Goal: Task Accomplishment & Management: Manage account settings

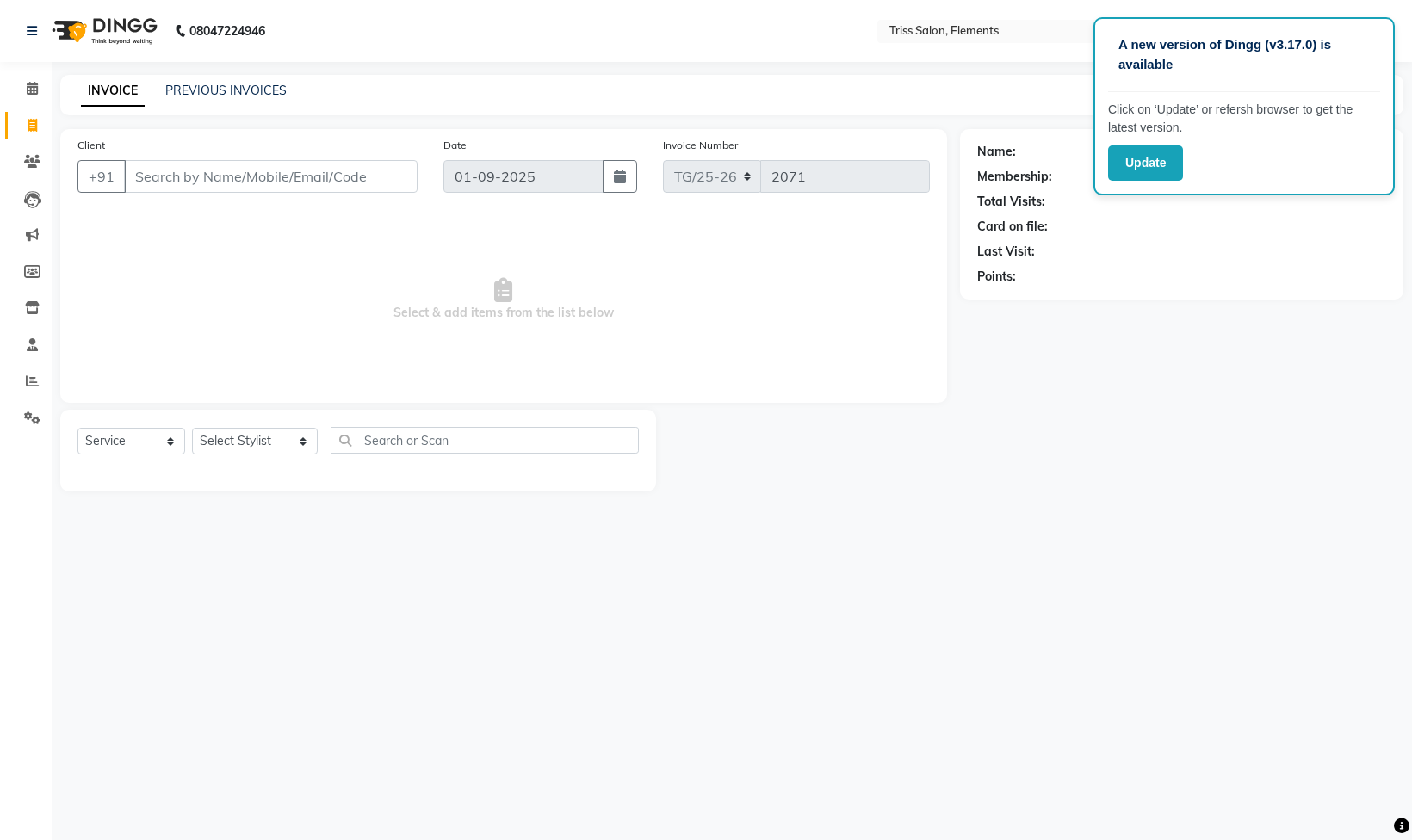
select select "service"
click at [242, 442] on select "Select Stylist Ayushi Junaid Md. Salman Minarul (Munna) Mohan Pankaj Dilip Jang…" at bounding box center [255, 441] width 126 height 27
select select "66361"
click at [192, 431] on select "Select Stylist Ayushi Junaid Md. Salman Minarul (Munna) Mohan Pankaj Dilip Jang…" at bounding box center [255, 441] width 126 height 27
click at [380, 439] on input "text" at bounding box center [484, 440] width 308 height 27
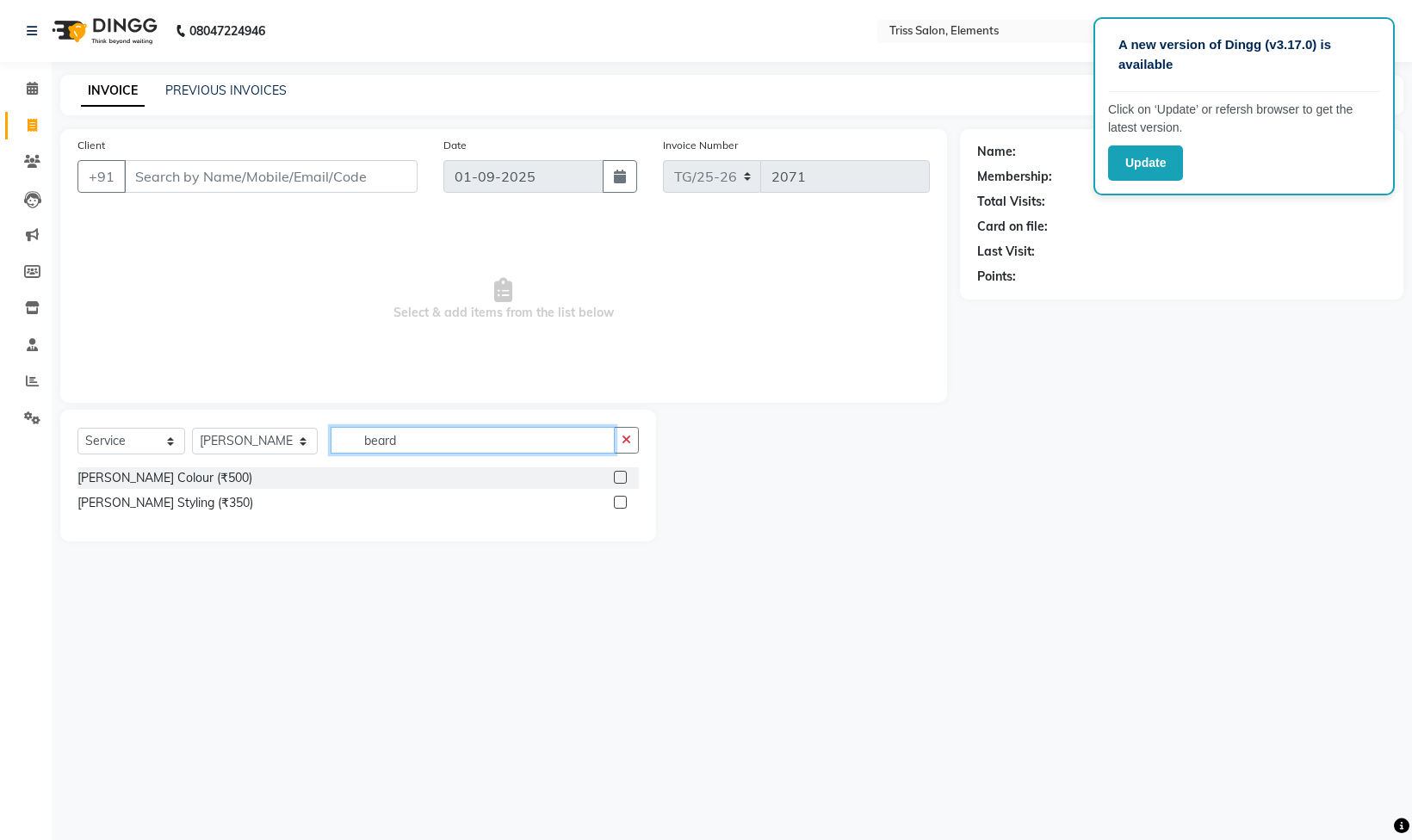
type input "beard"
click at [621, 507] on label at bounding box center [620, 502] width 13 height 13
click at [621, 507] on input "checkbox" at bounding box center [620, 503] width 12 height 12
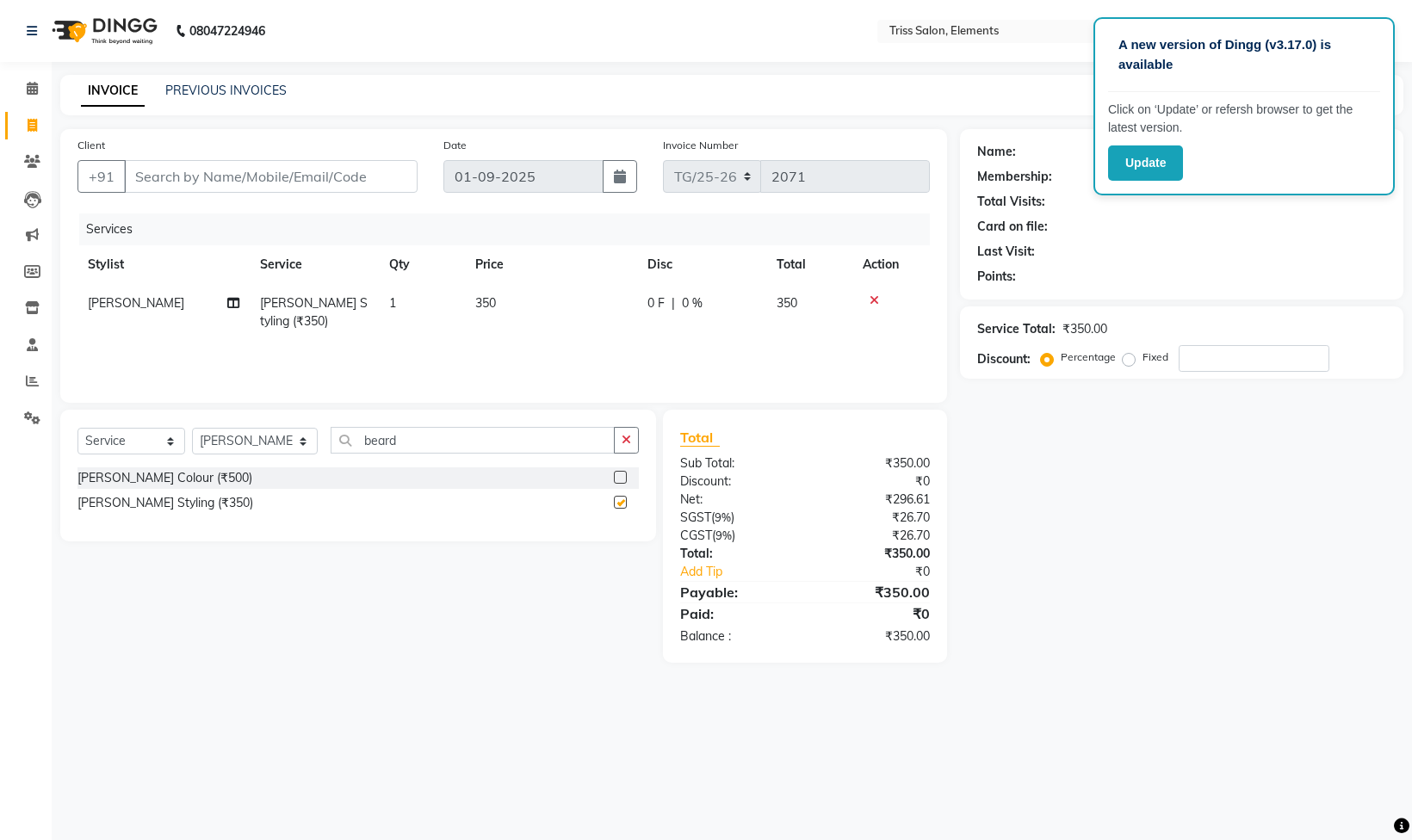
checkbox input "false"
click at [1151, 562] on div "Name: Membership: Total Visits: Card on file: Last Visit: Points: Service Total…" at bounding box center [1188, 396] width 457 height 534
click at [1167, 623] on div "Name: Membership: Total Visits: Card on file: Last Visit: Points: Service Total…" at bounding box center [1188, 396] width 457 height 534
click at [311, 182] on input "Client" at bounding box center [270, 177] width 294 height 33
type input "9"
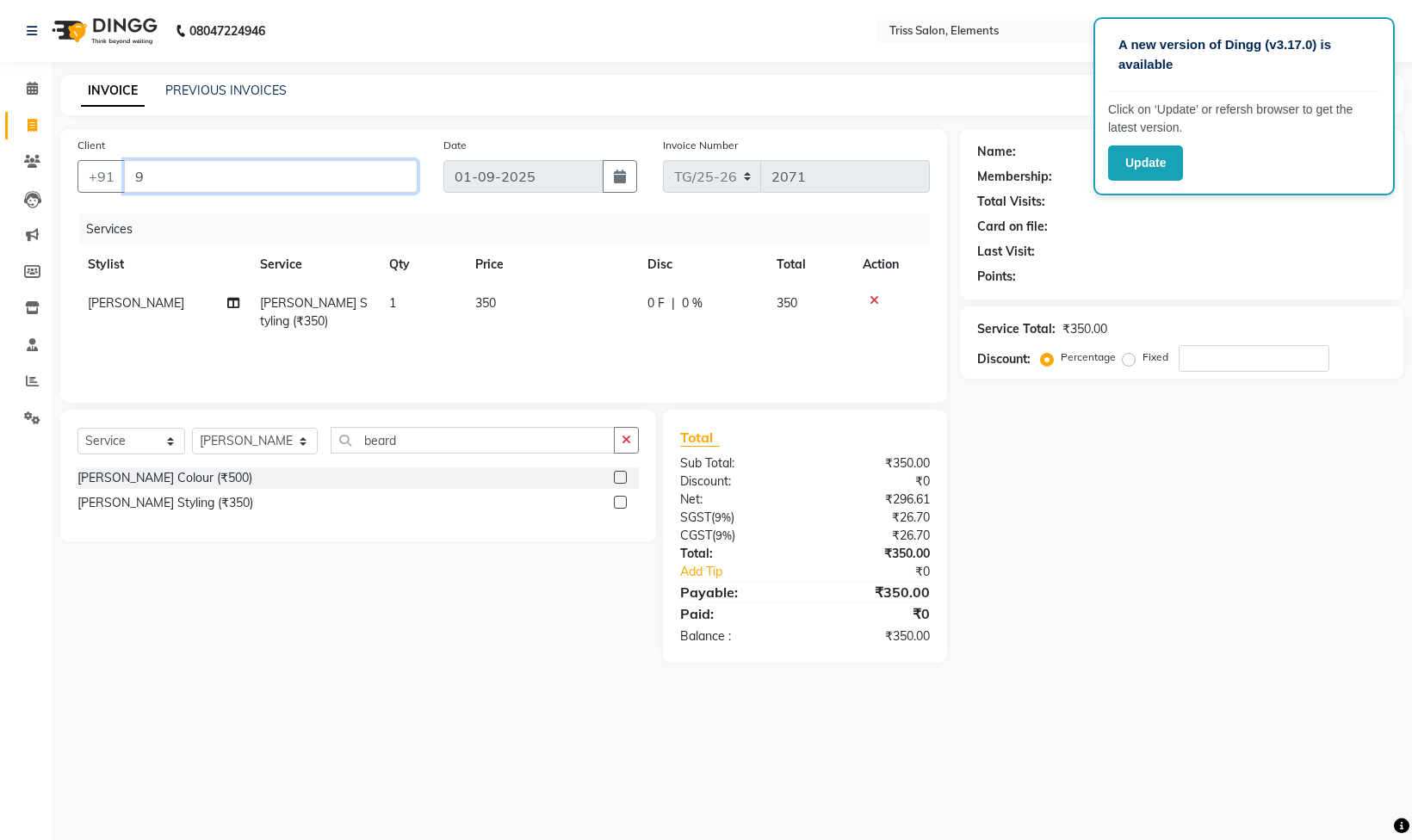
type input "0"
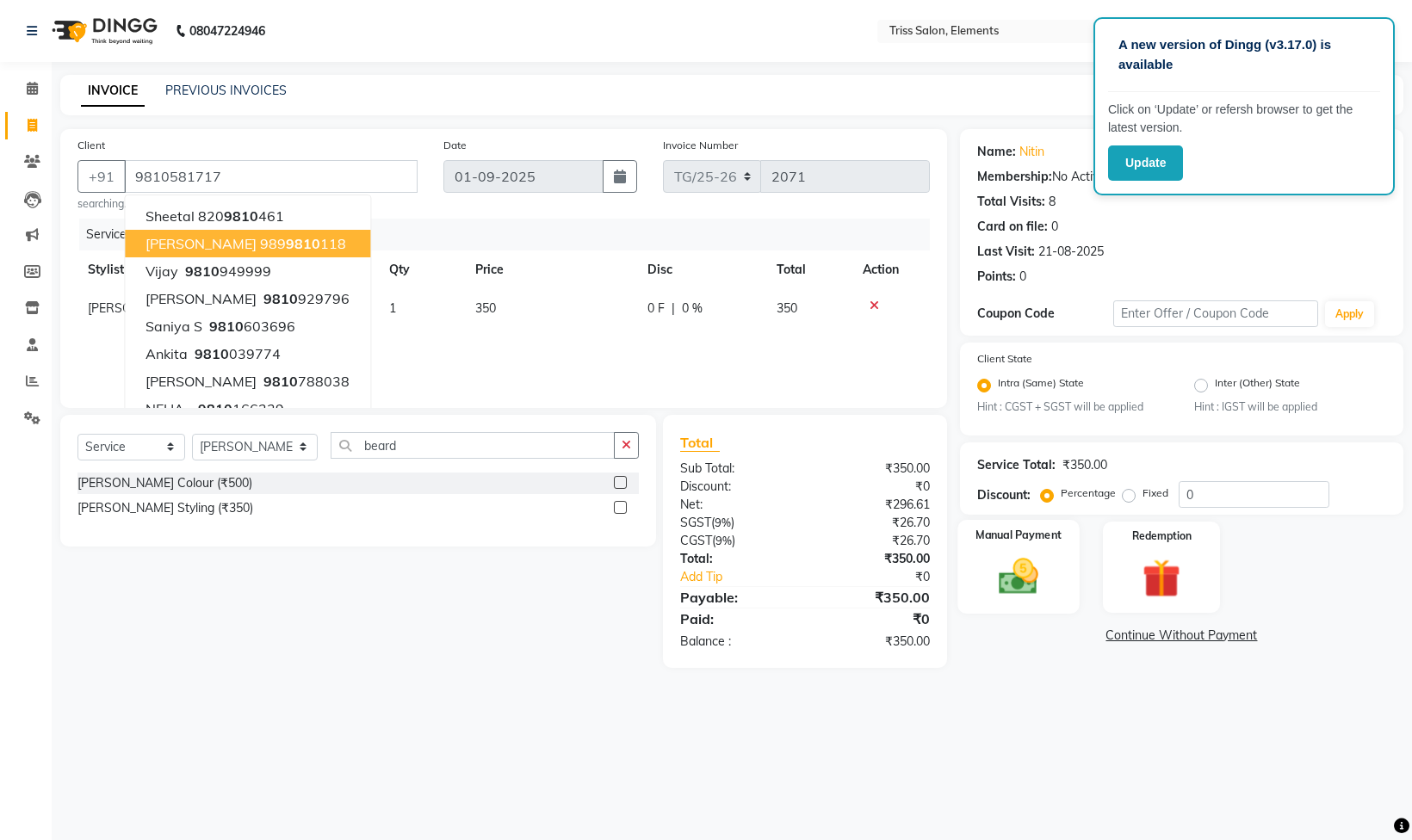
click at [1023, 606] on div "Manual Payment" at bounding box center [1018, 567] width 123 height 94
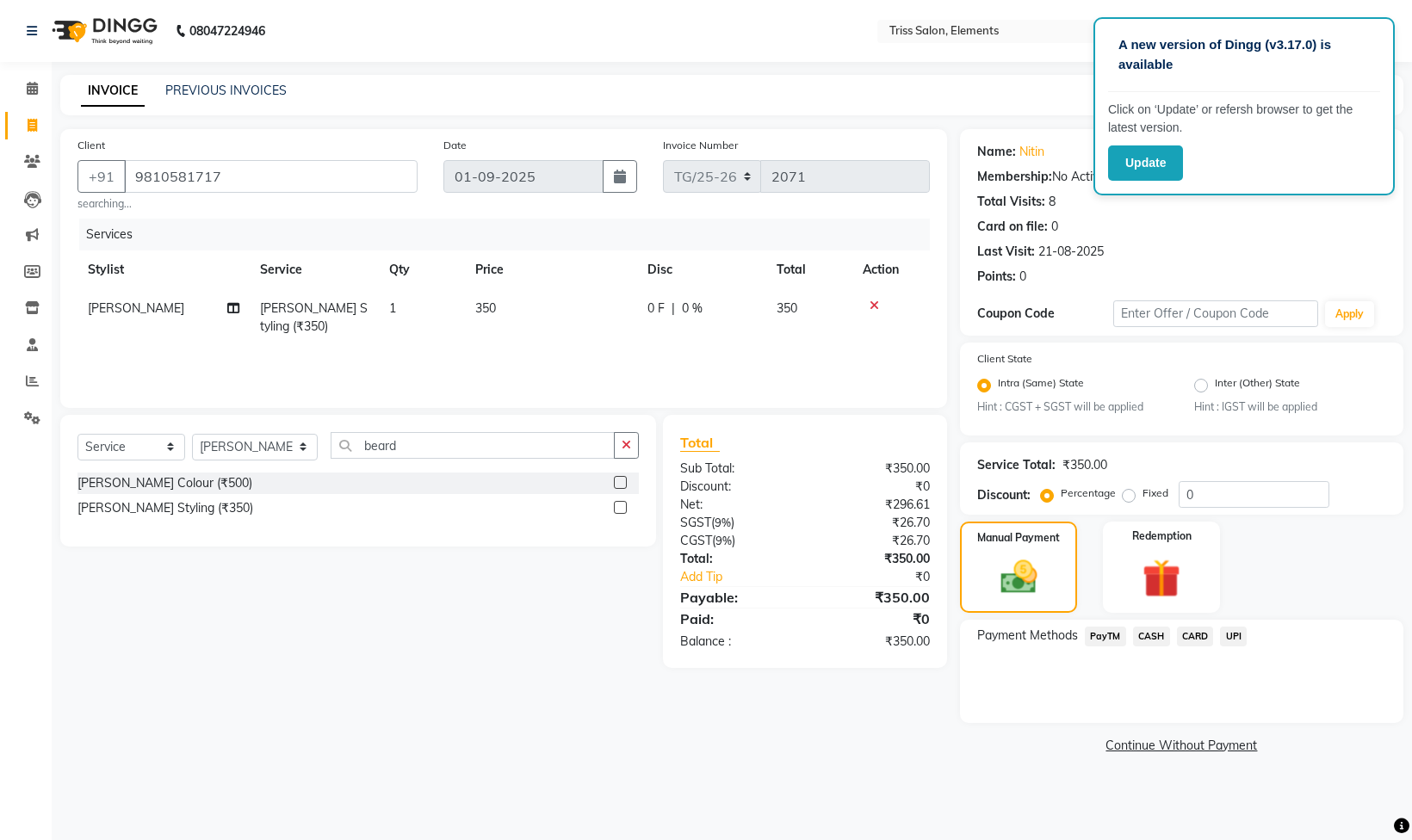
click at [1153, 640] on span "CASH" at bounding box center [1151, 636] width 37 height 20
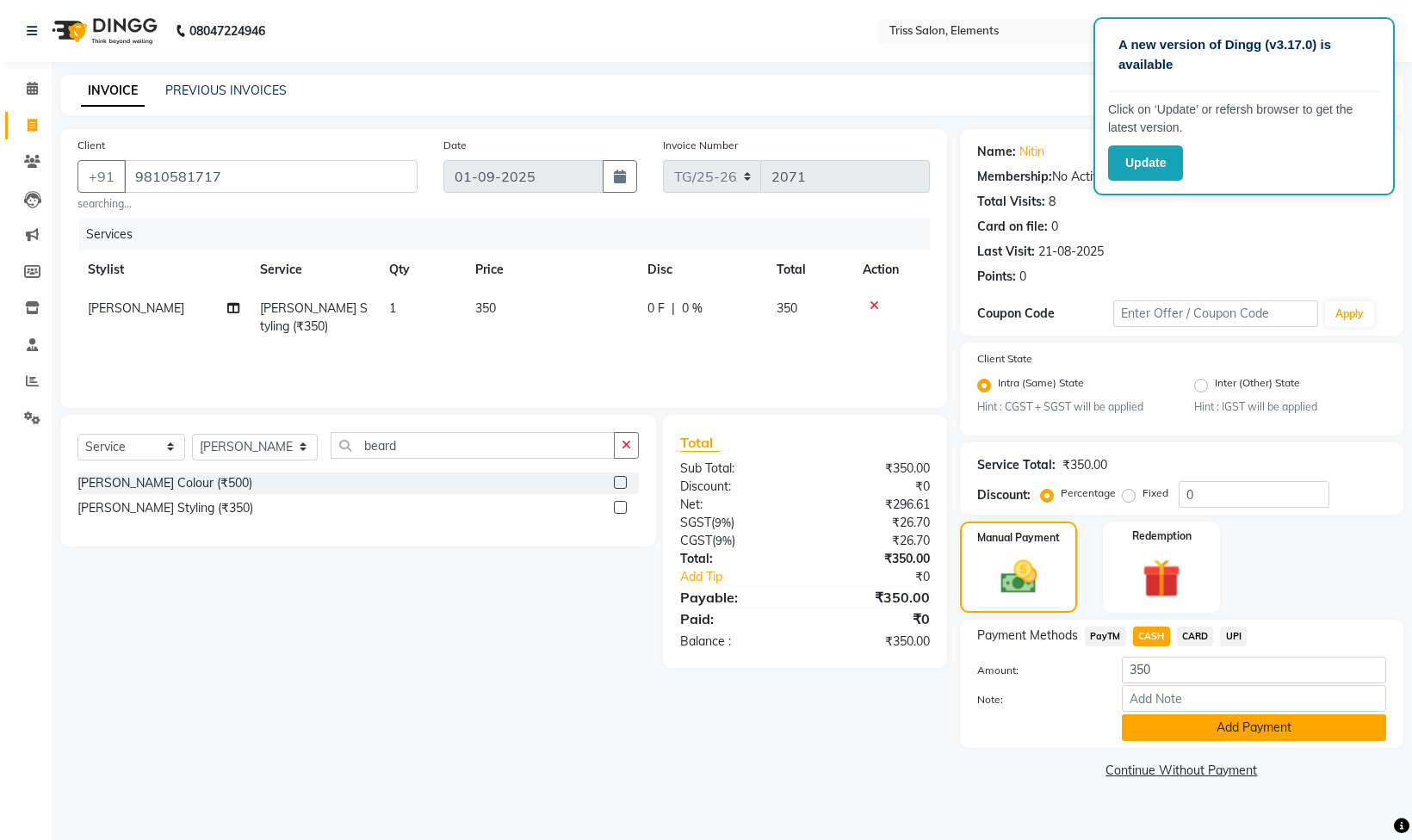
click at [1158, 735] on button "Add Payment" at bounding box center [1255, 728] width 265 height 27
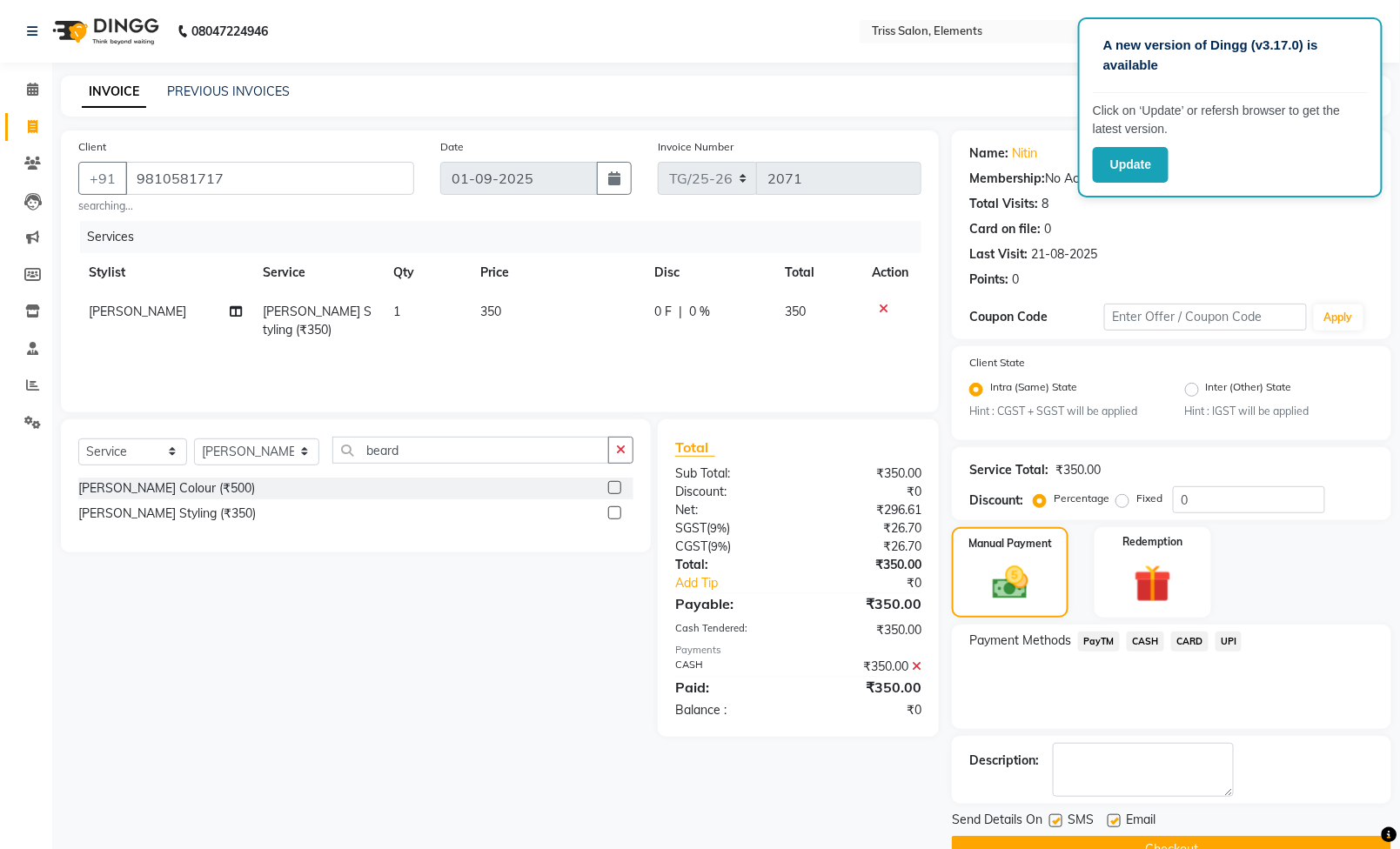
scroll to position [45, 0]
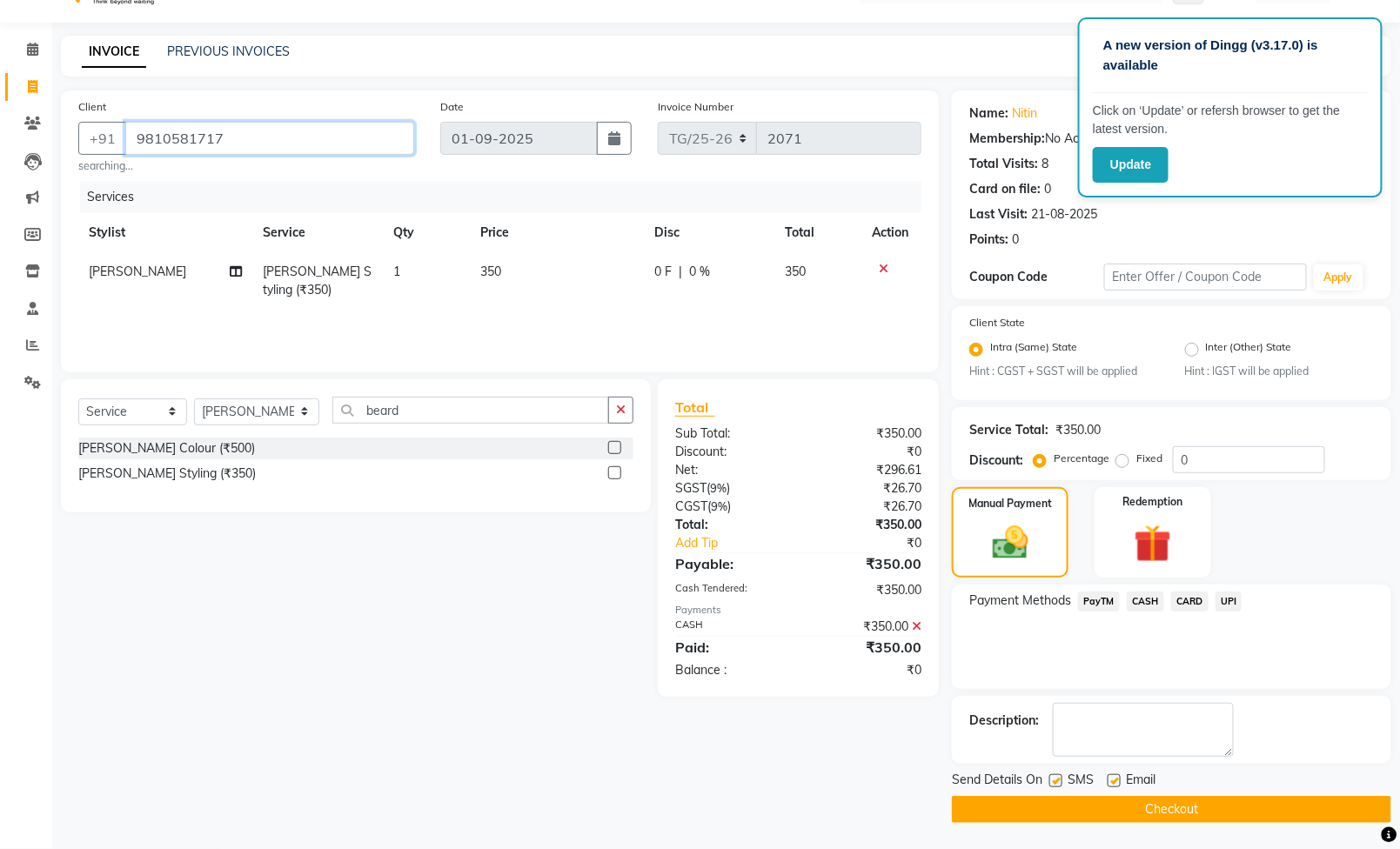
click at [296, 133] on input "9810581717" at bounding box center [269, 139] width 289 height 33
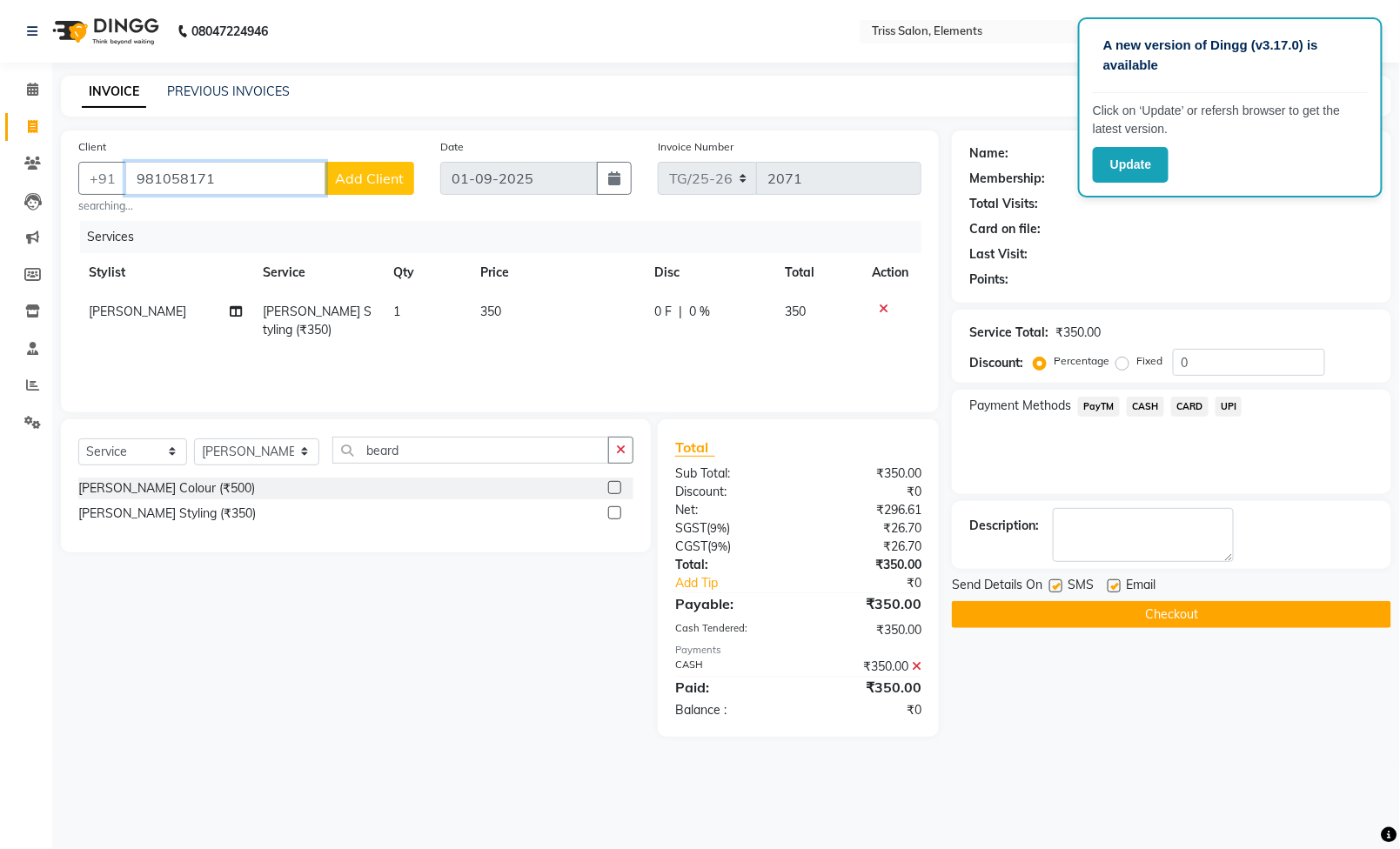
scroll to position [0, 0]
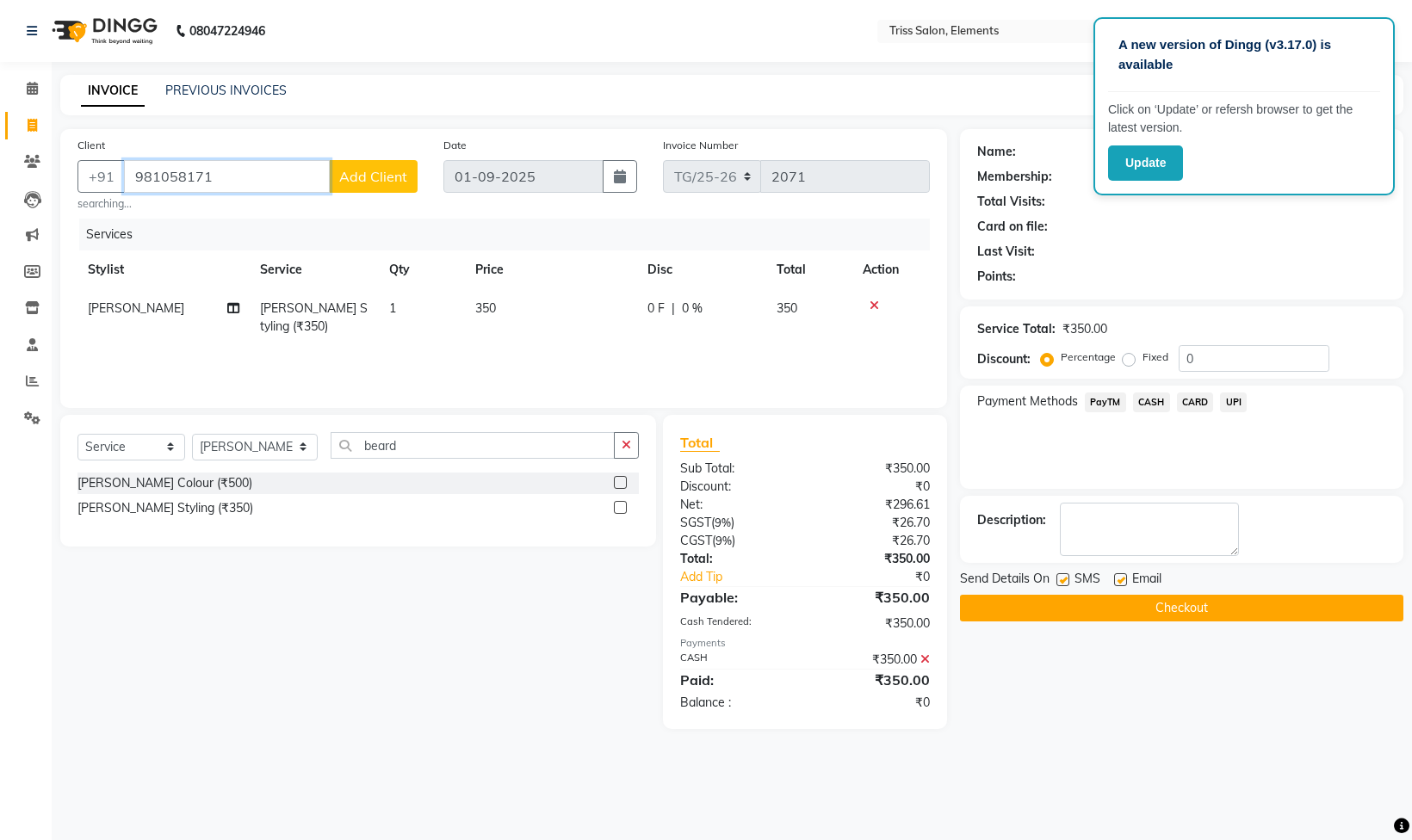
type input "9810581717"
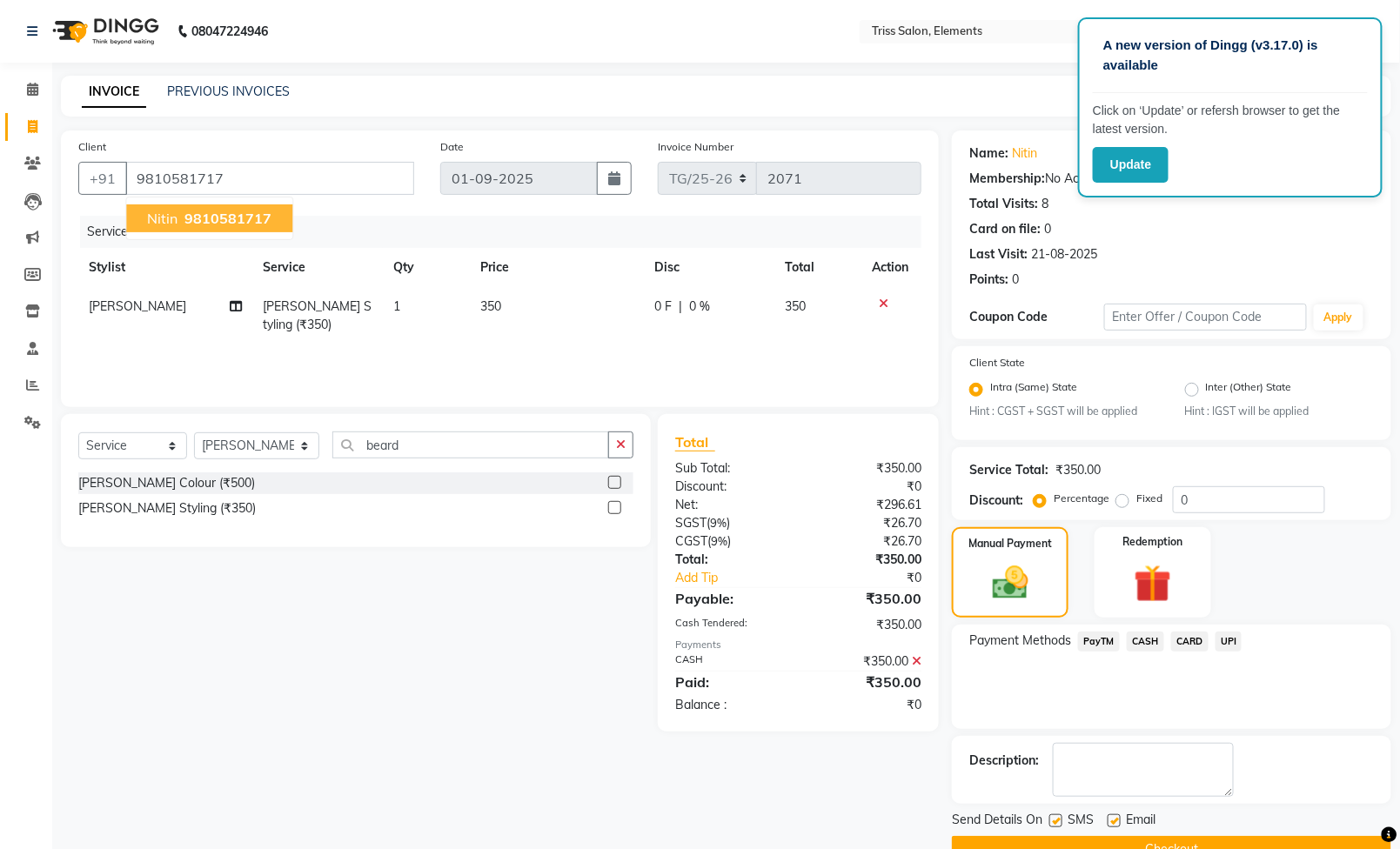
click at [191, 221] on span "9810581717" at bounding box center [227, 219] width 87 height 18
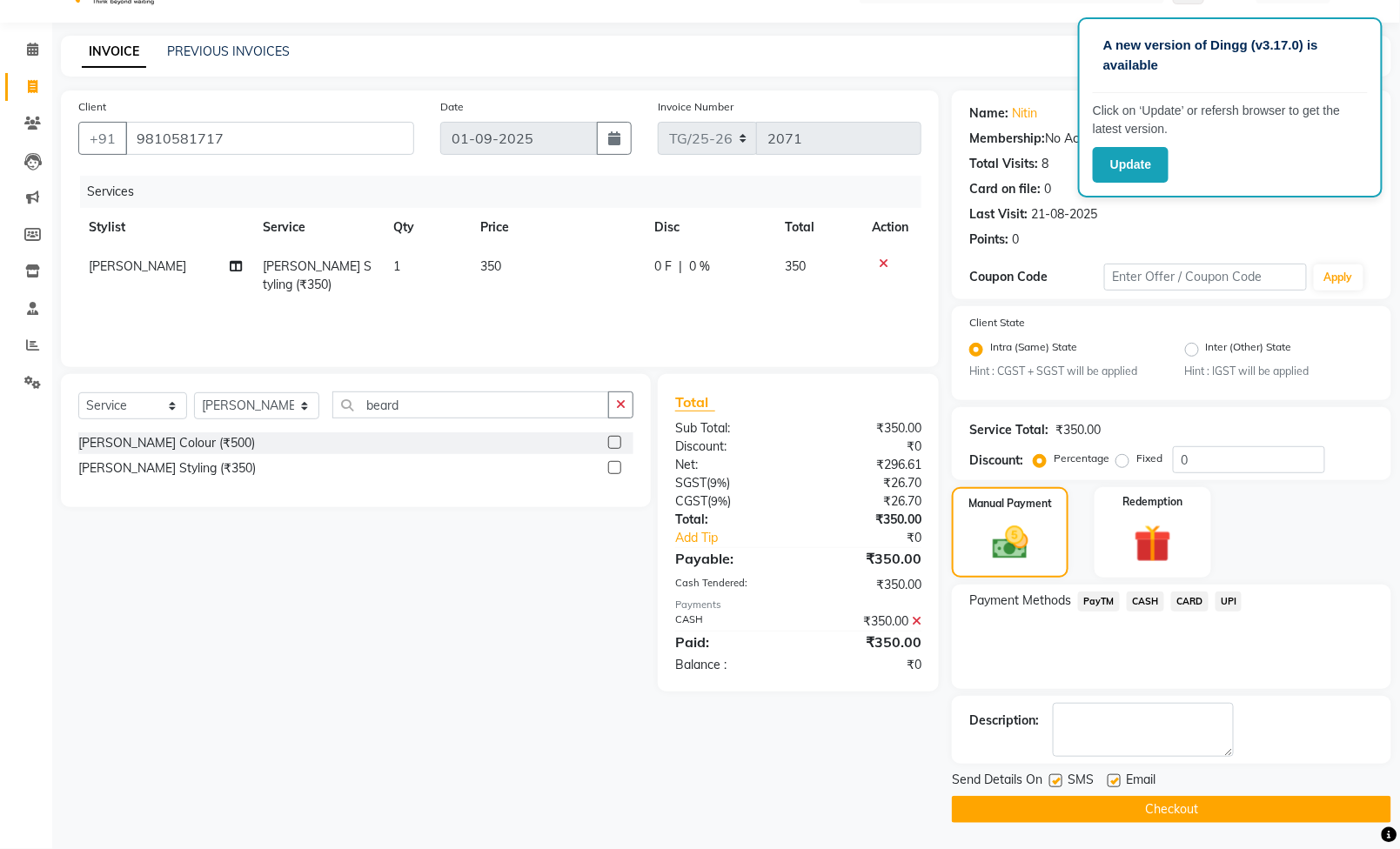
click at [1165, 812] on button "Checkout" at bounding box center [1171, 810] width 439 height 27
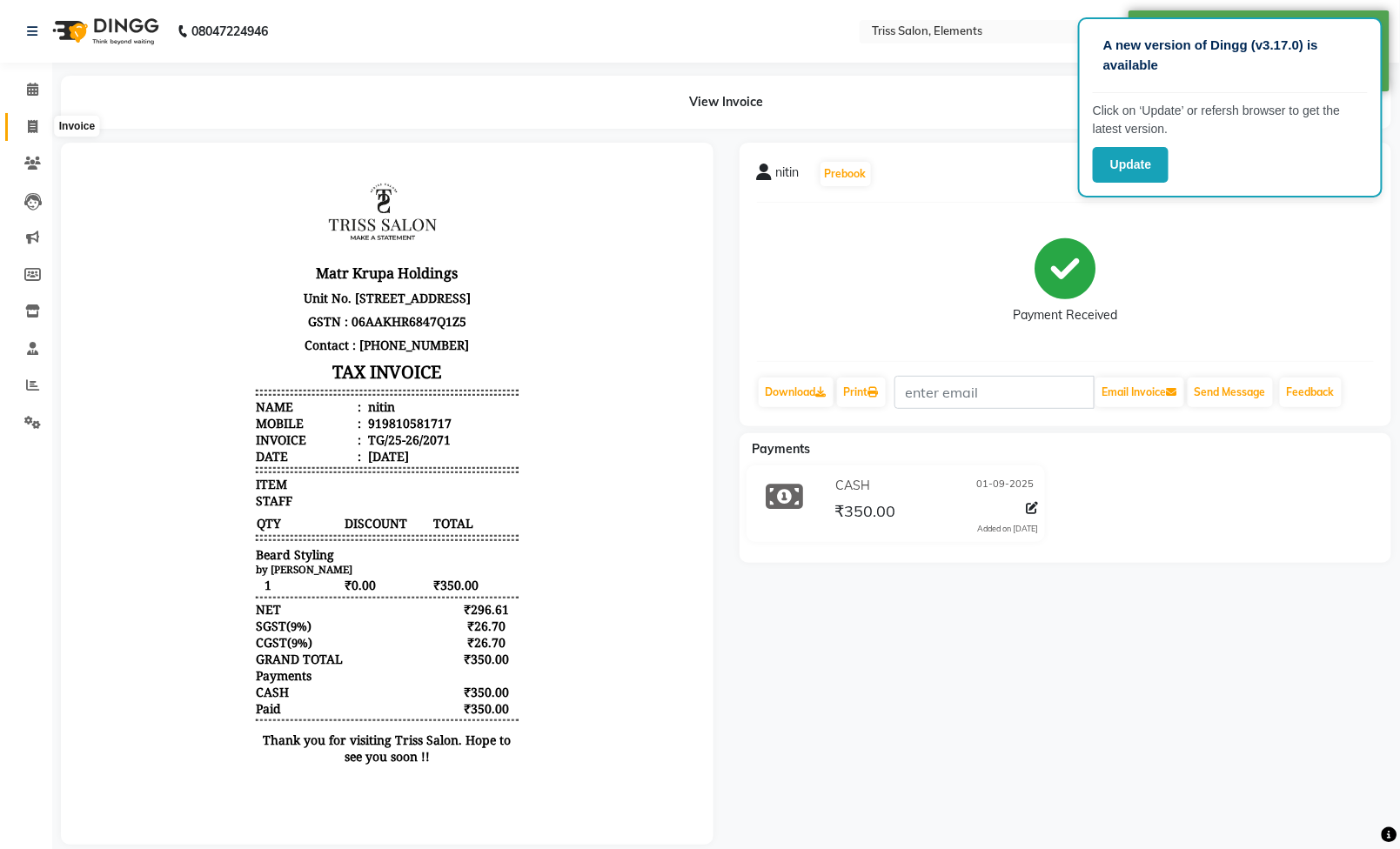
click at [35, 133] on icon at bounding box center [33, 126] width 10 height 13
select select "service"
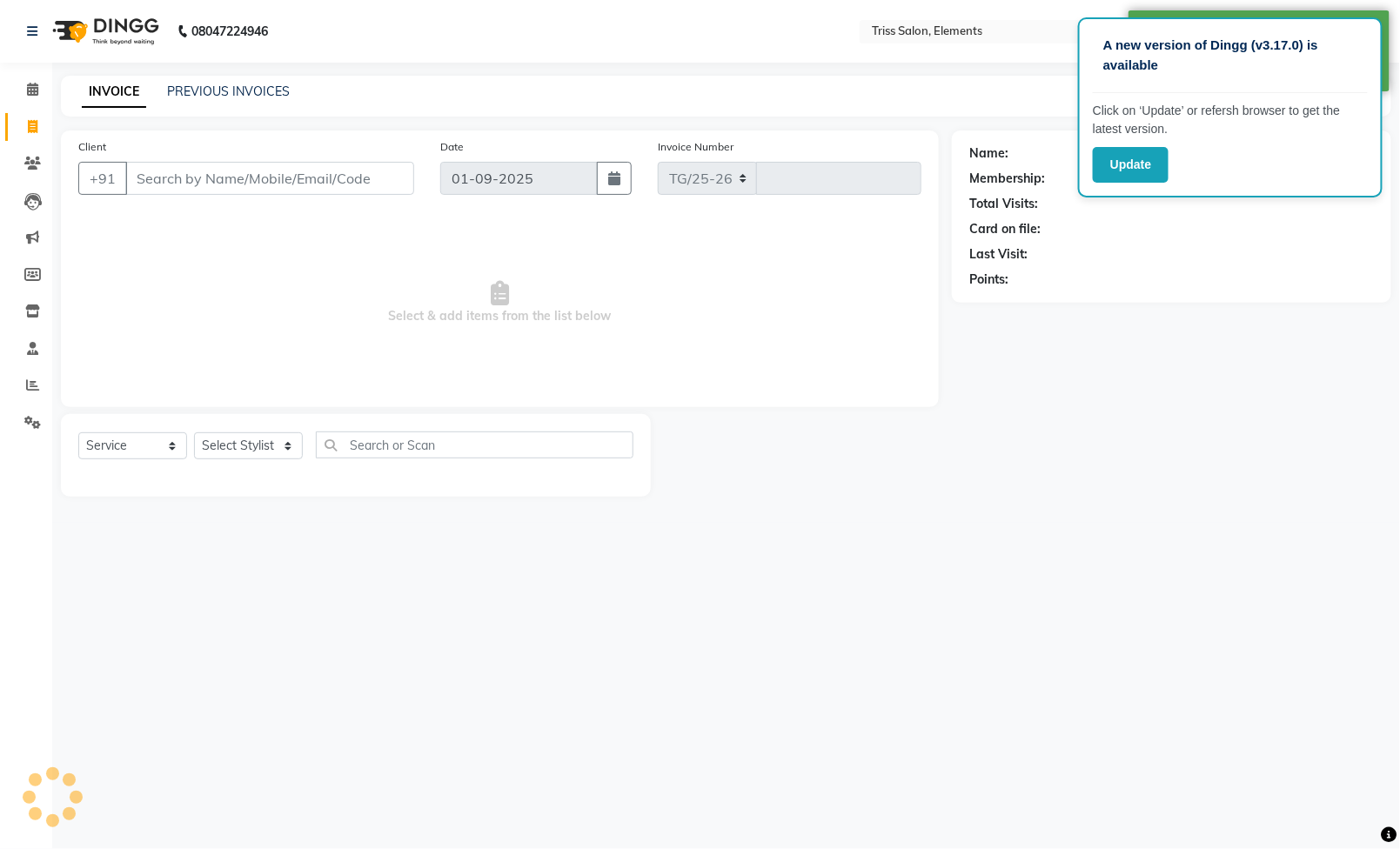
select select "4303"
type input "2072"
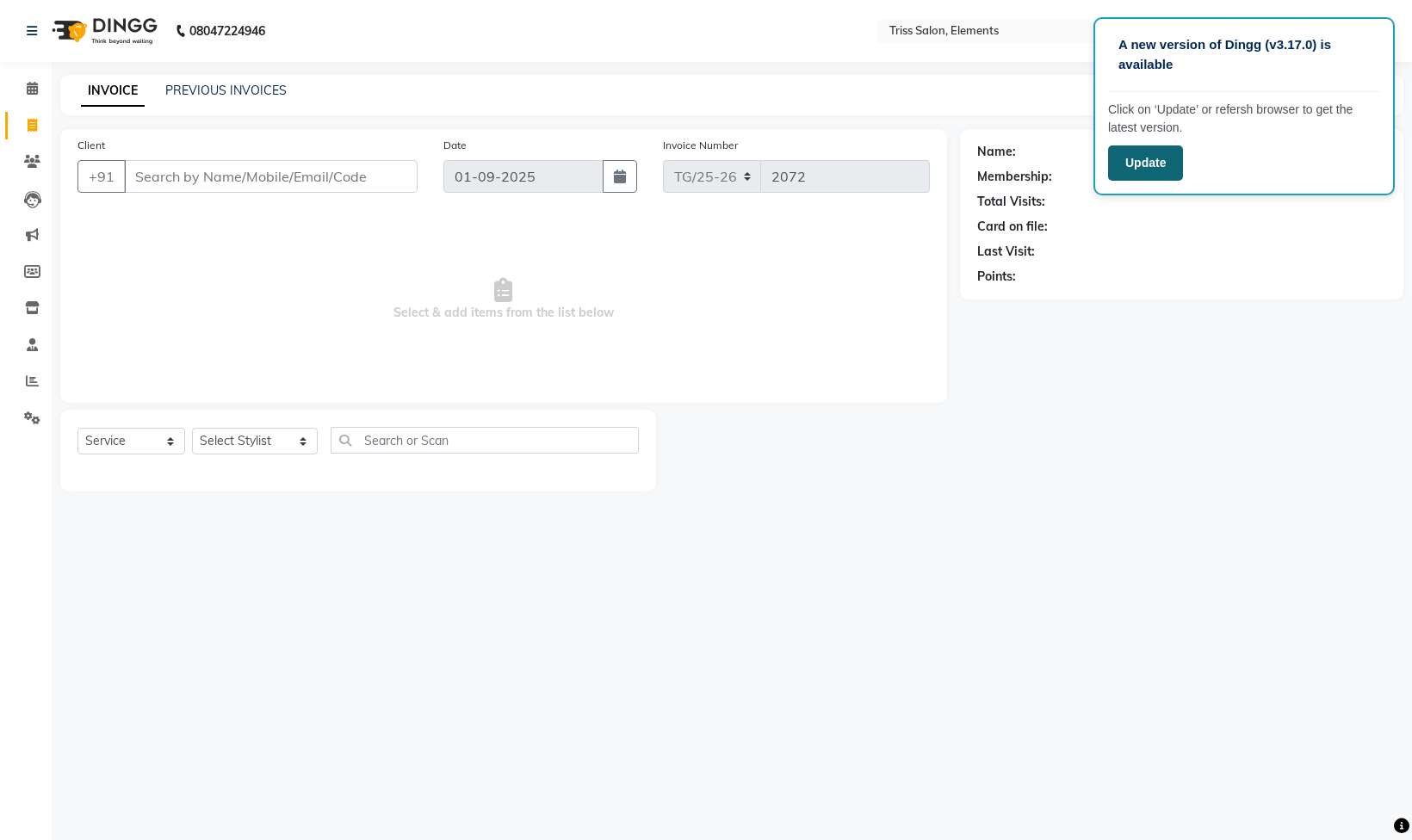
click at [1135, 170] on button "Update" at bounding box center [1146, 163] width 75 height 36
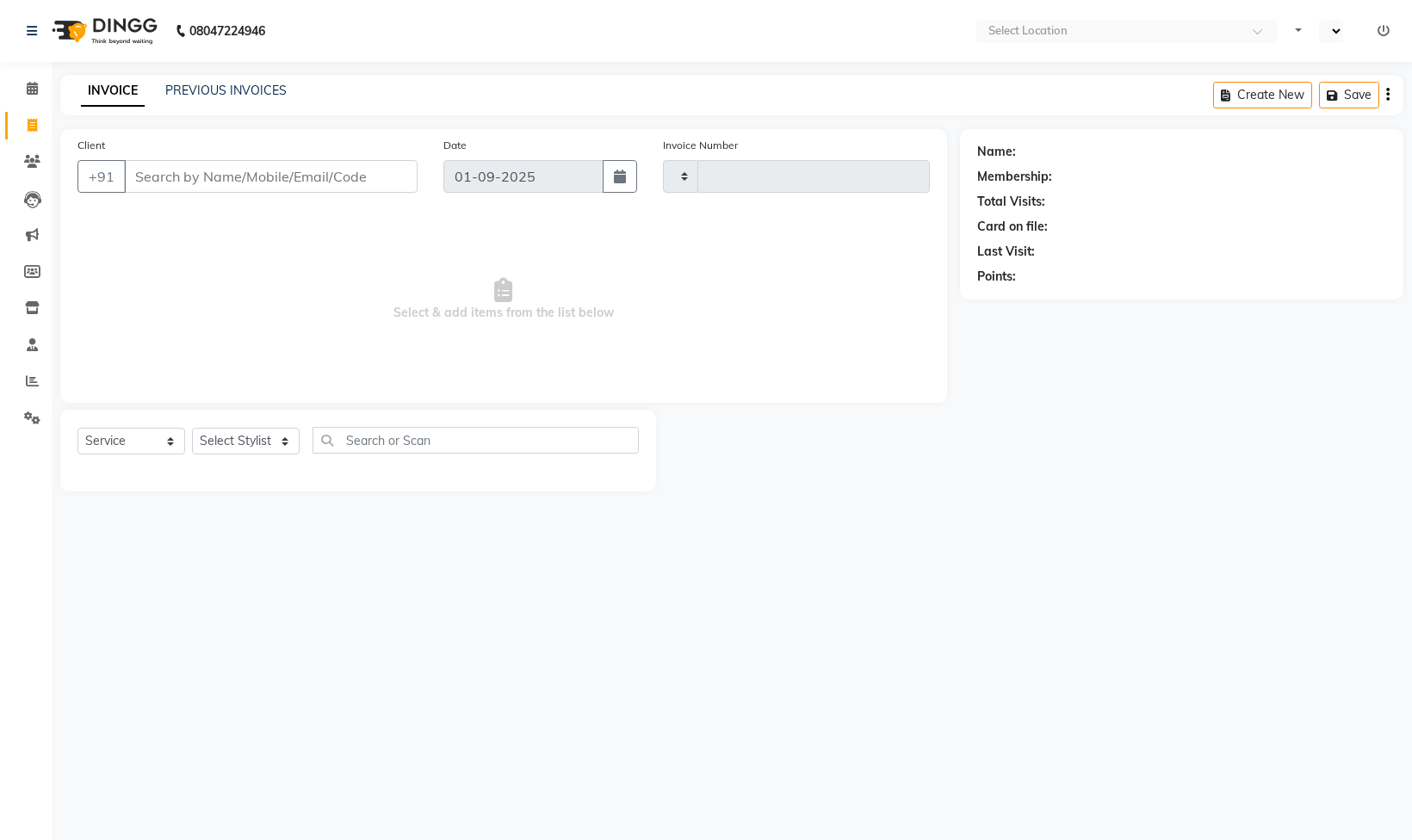
select select "service"
type input "2072"
select select "en"
click at [35, 387] on span at bounding box center [32, 381] width 30 height 20
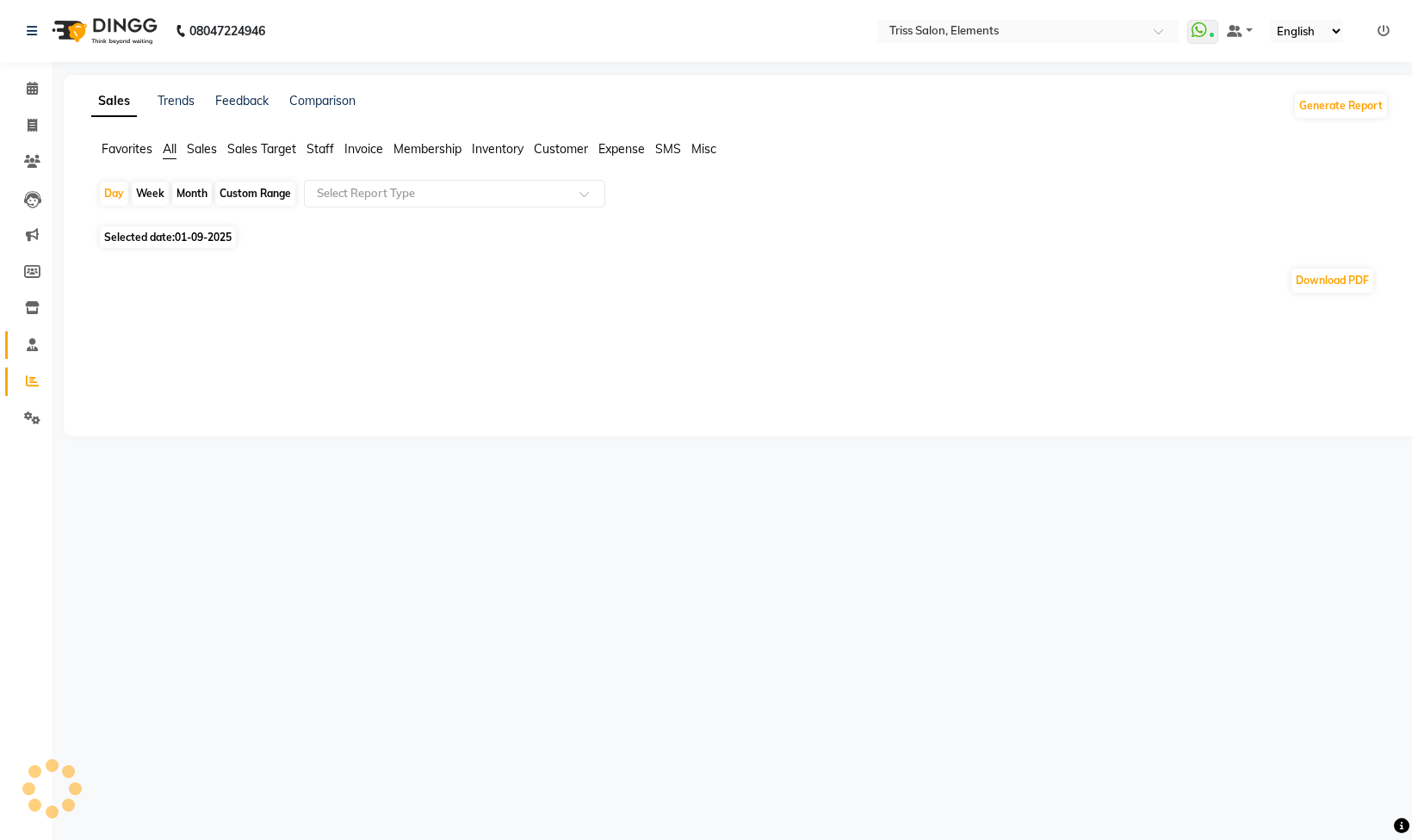
click at [31, 342] on icon at bounding box center [33, 344] width 12 height 13
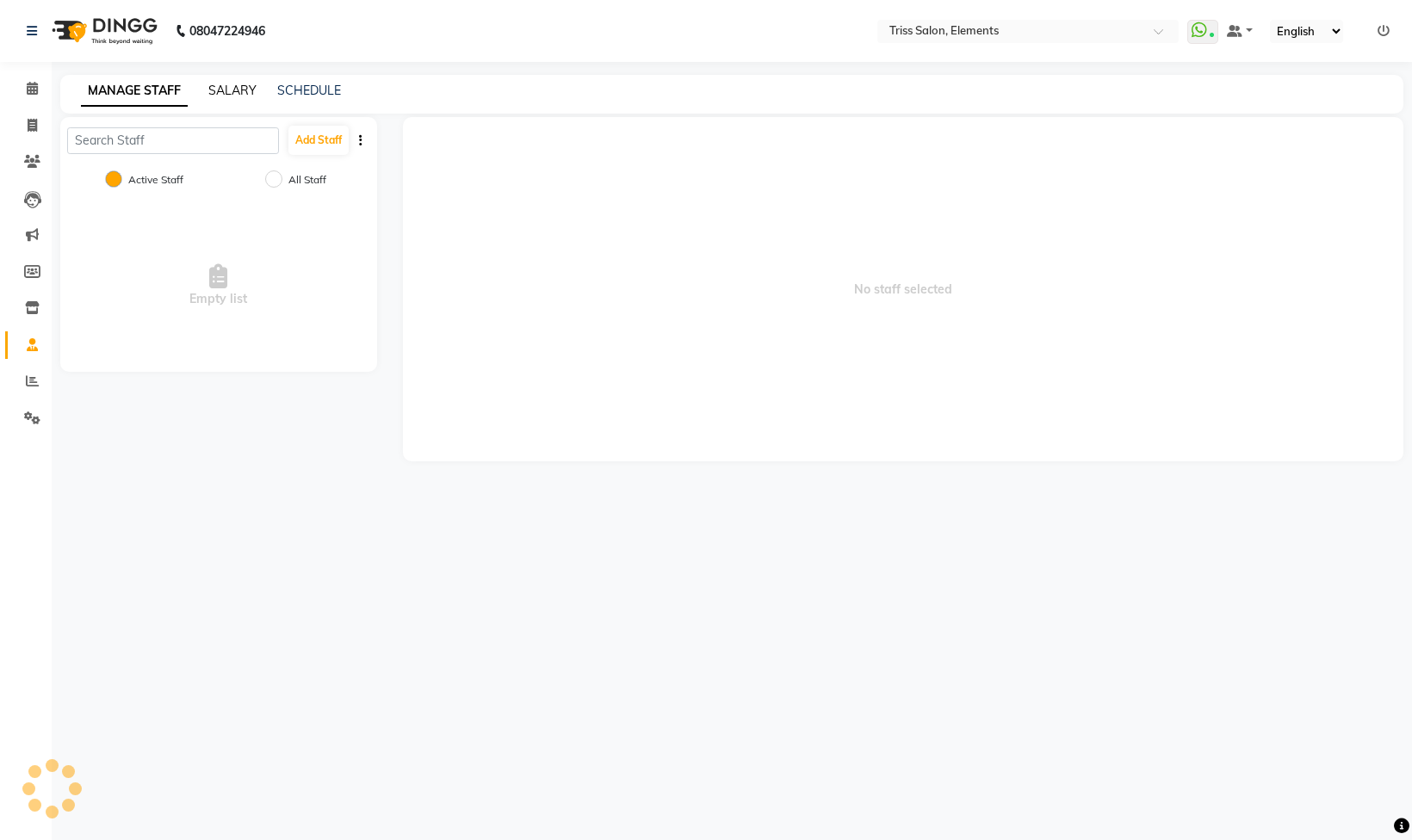
click at [251, 94] on link "SALARY" at bounding box center [233, 91] width 48 height 15
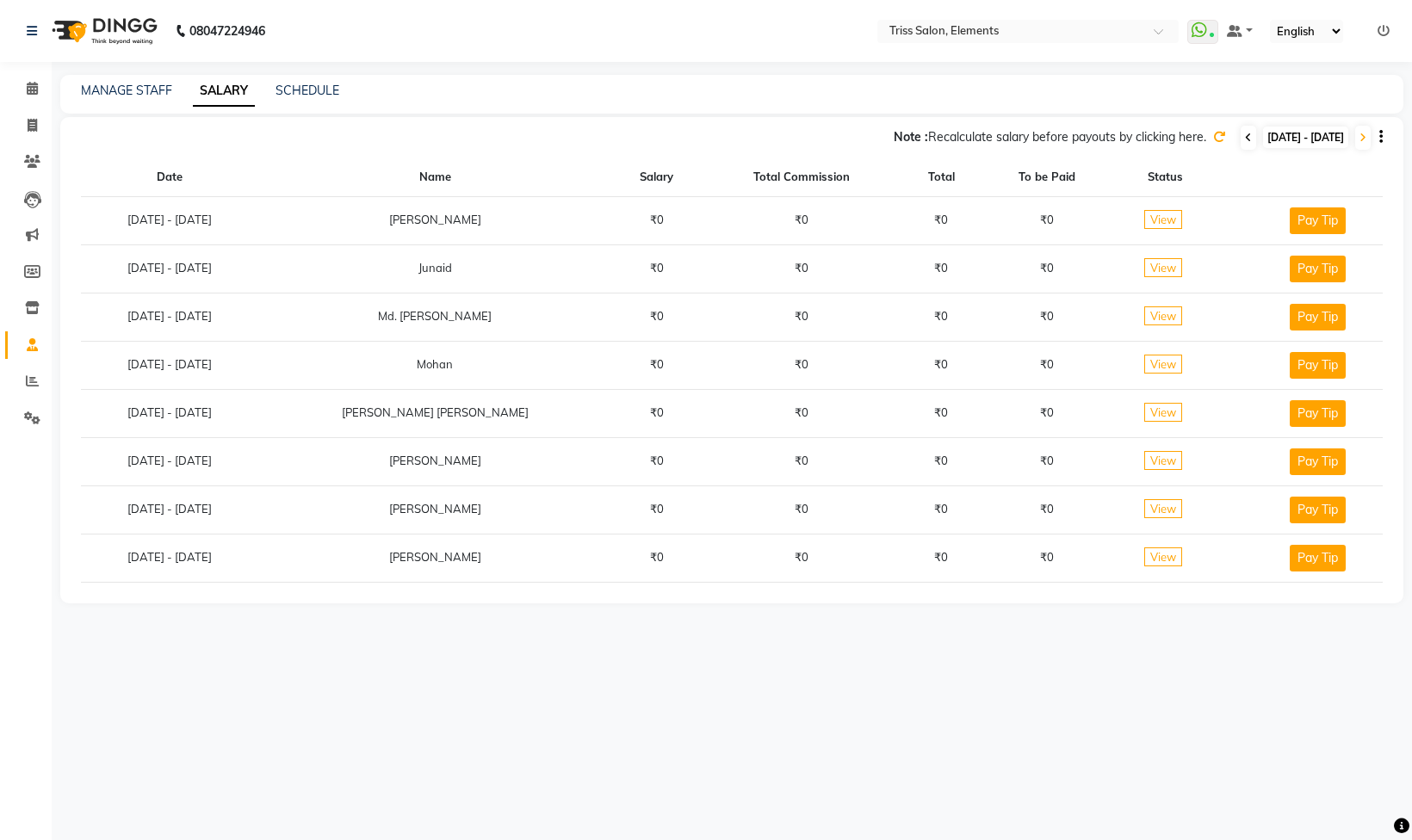
click at [1241, 135] on span at bounding box center [1249, 137] width 15 height 24
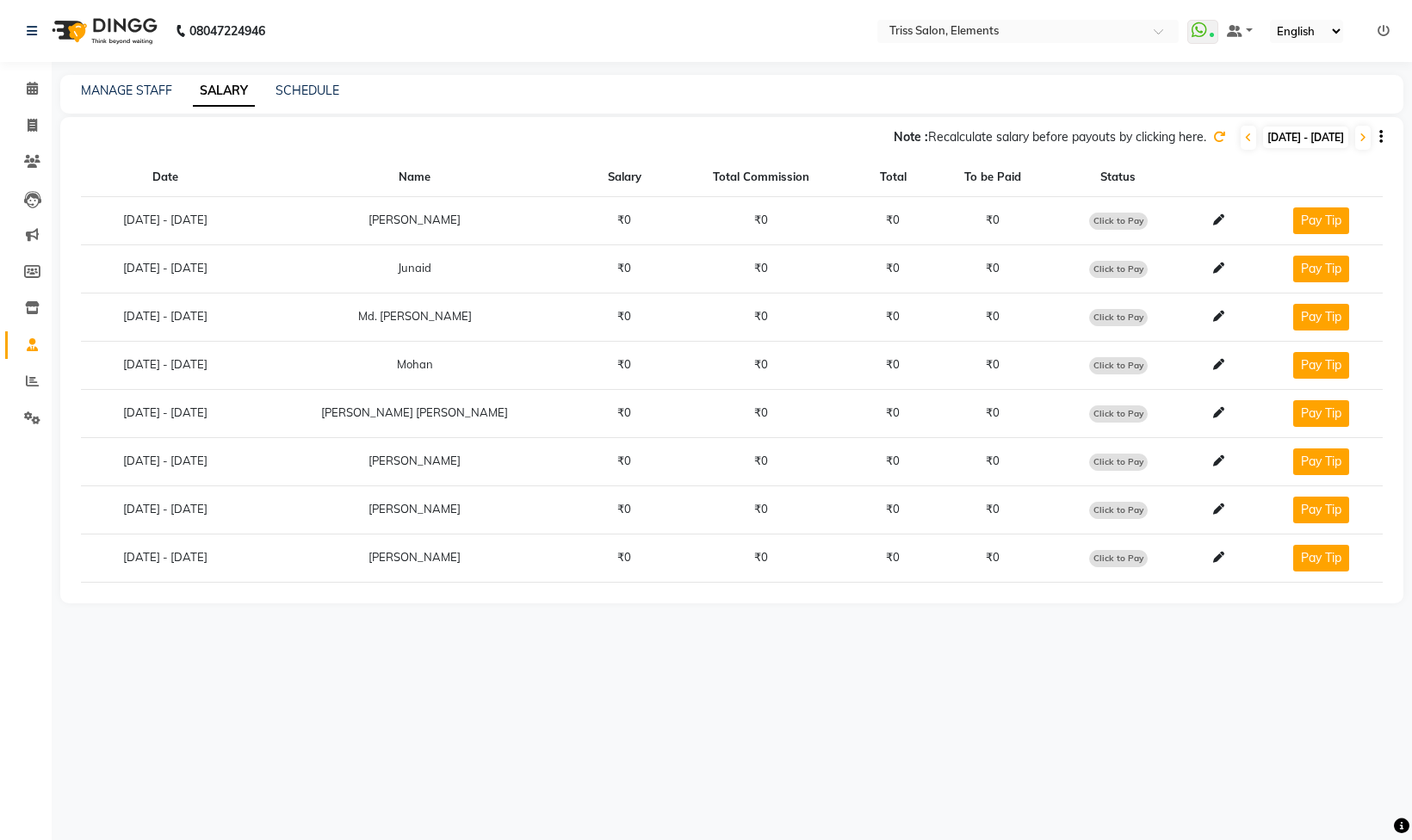
click at [1213, 136] on icon at bounding box center [1219, 137] width 12 height 12
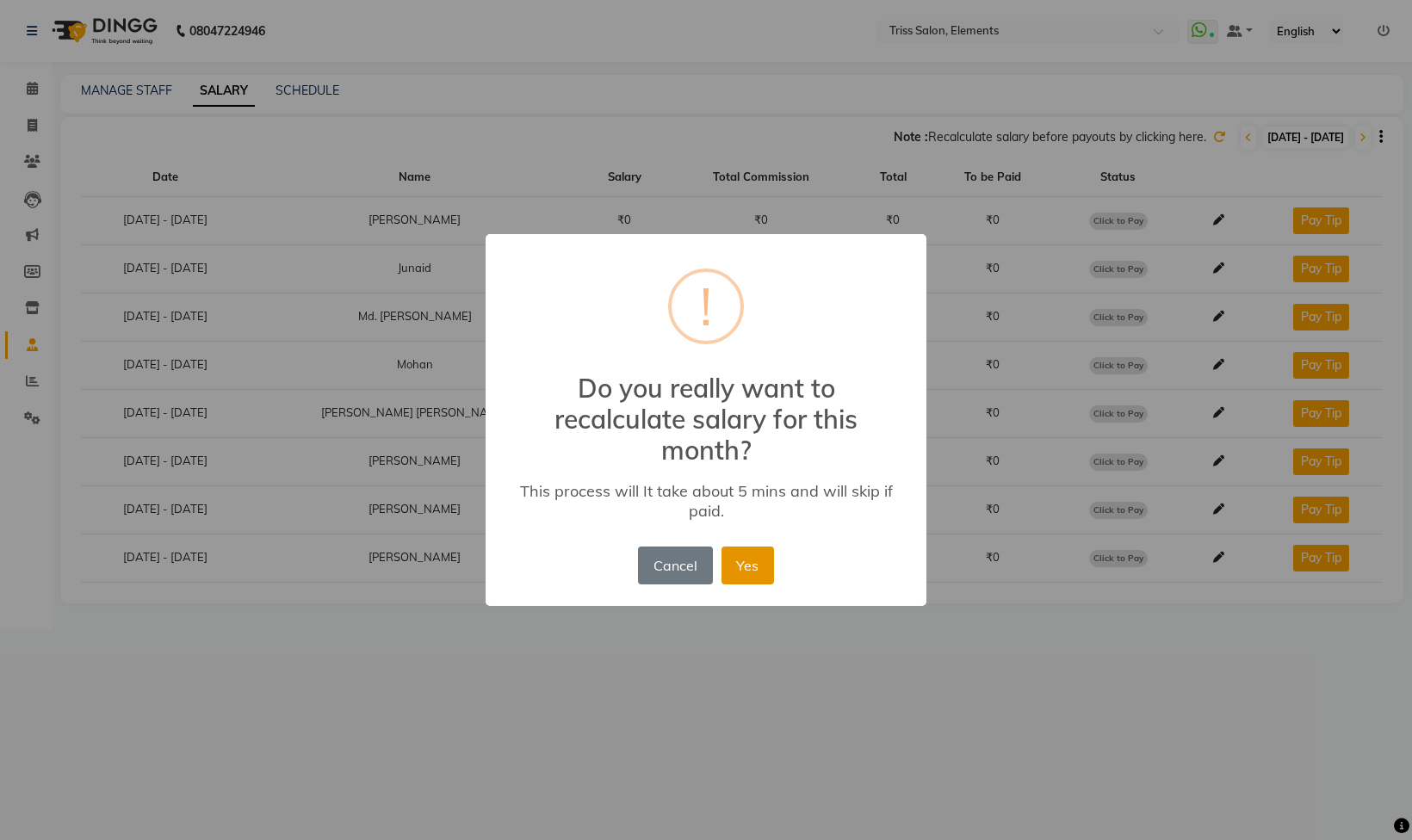
click at [745, 568] on button "Yes" at bounding box center [748, 565] width 52 height 38
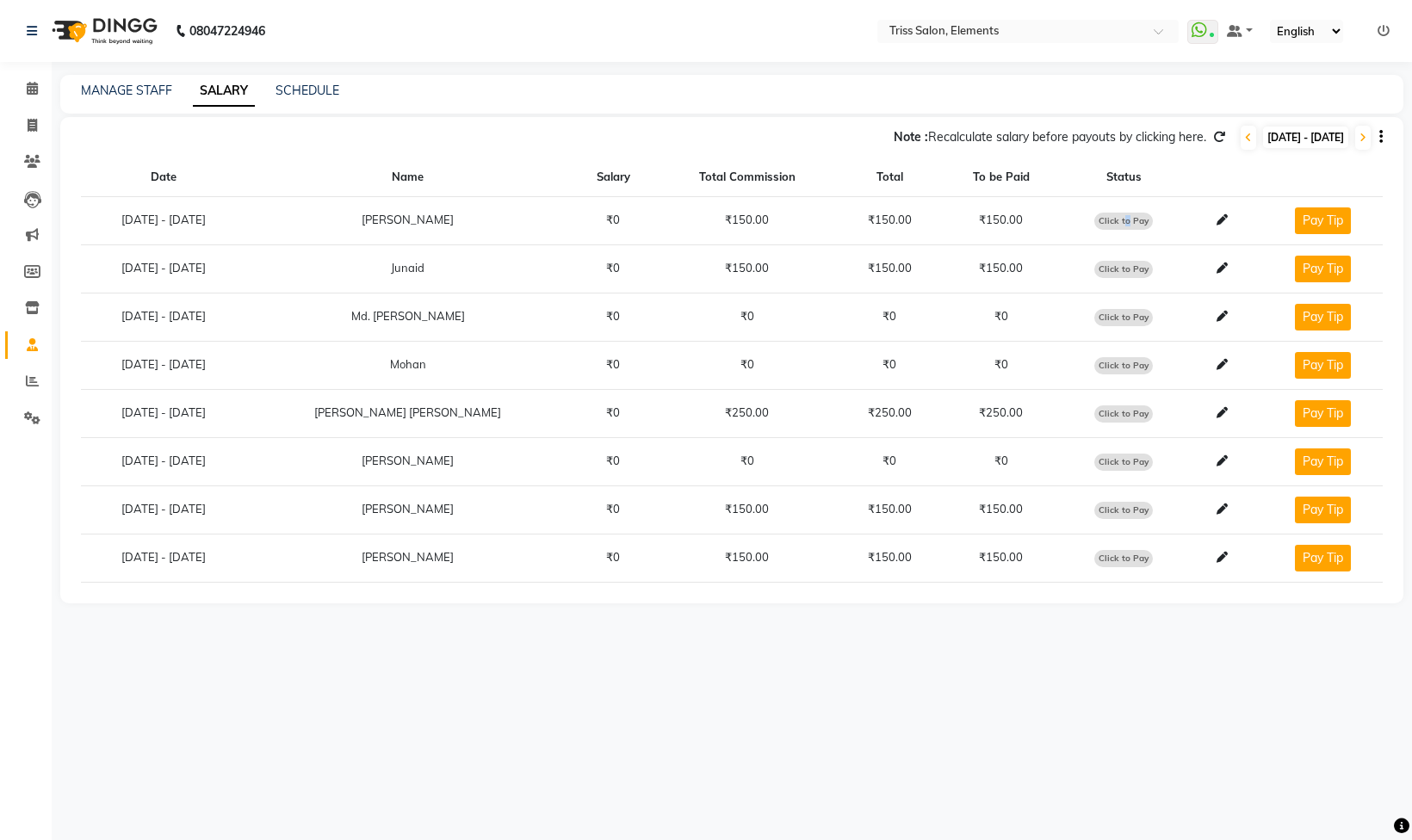
click at [1109, 220] on span "Click to Pay" at bounding box center [1123, 221] width 59 height 17
select select "1"
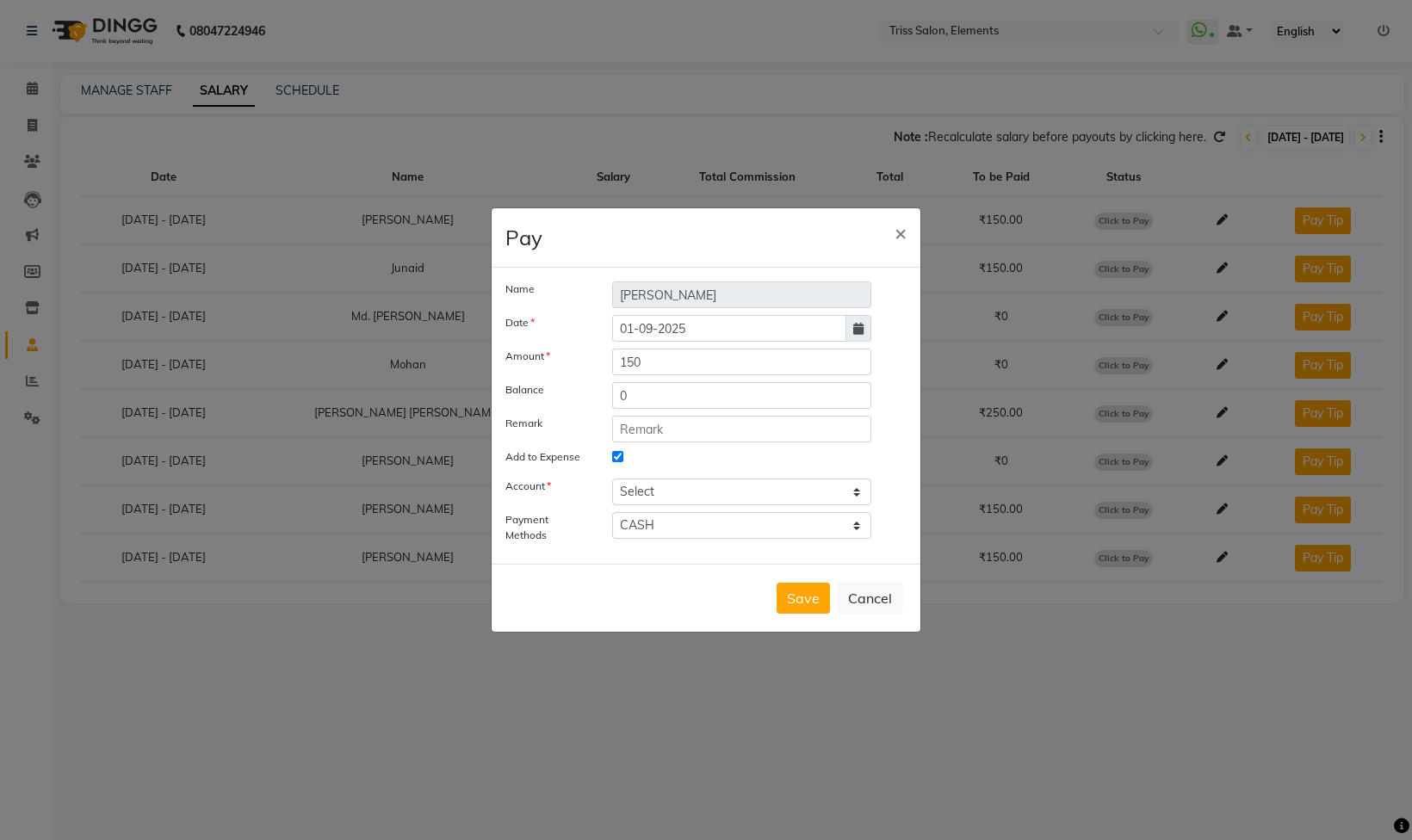
click at [682, 449] on div at bounding box center [742, 460] width 285 height 22
click at [686, 433] on input "text" at bounding box center [742, 430] width 259 height 27
drag, startPoint x: 806, startPoint y: 438, endPoint x: 269, endPoint y: 455, distance: 537.3
click at [269, 455] on ngb-modal-window "Pay × Name [PERSON_NAME] Date [DATE] Amount 150 Balance 0 Remark Staff Incentiv…" at bounding box center [706, 420] width 1412 height 840
type input "Staff Incentive [DATE]"
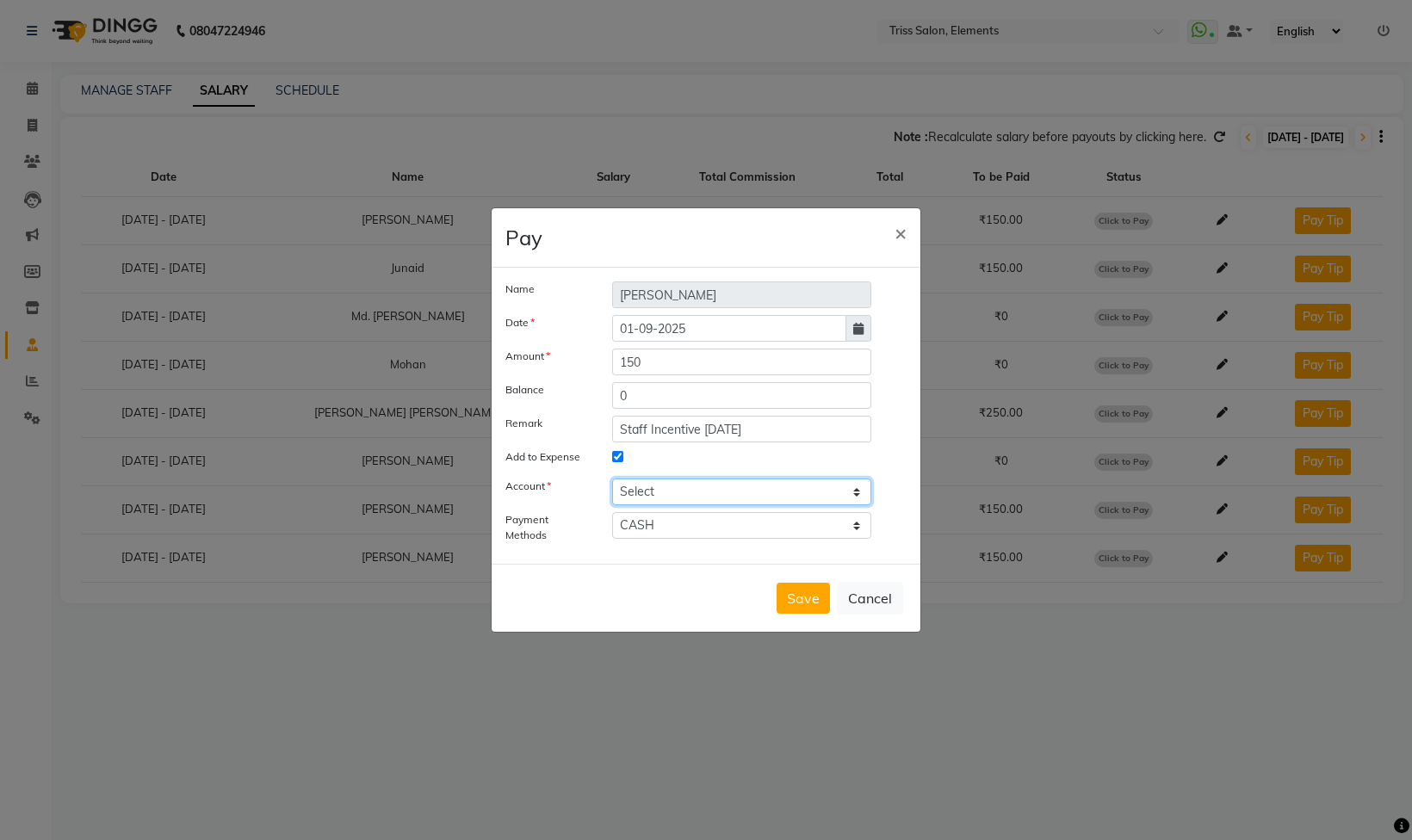
click at [718, 488] on select "Select [PERSON_NAME] cash" at bounding box center [742, 492] width 259 height 27
select select "2499"
click at [612, 479] on select "Select [PERSON_NAME] cash" at bounding box center [742, 492] width 259 height 27
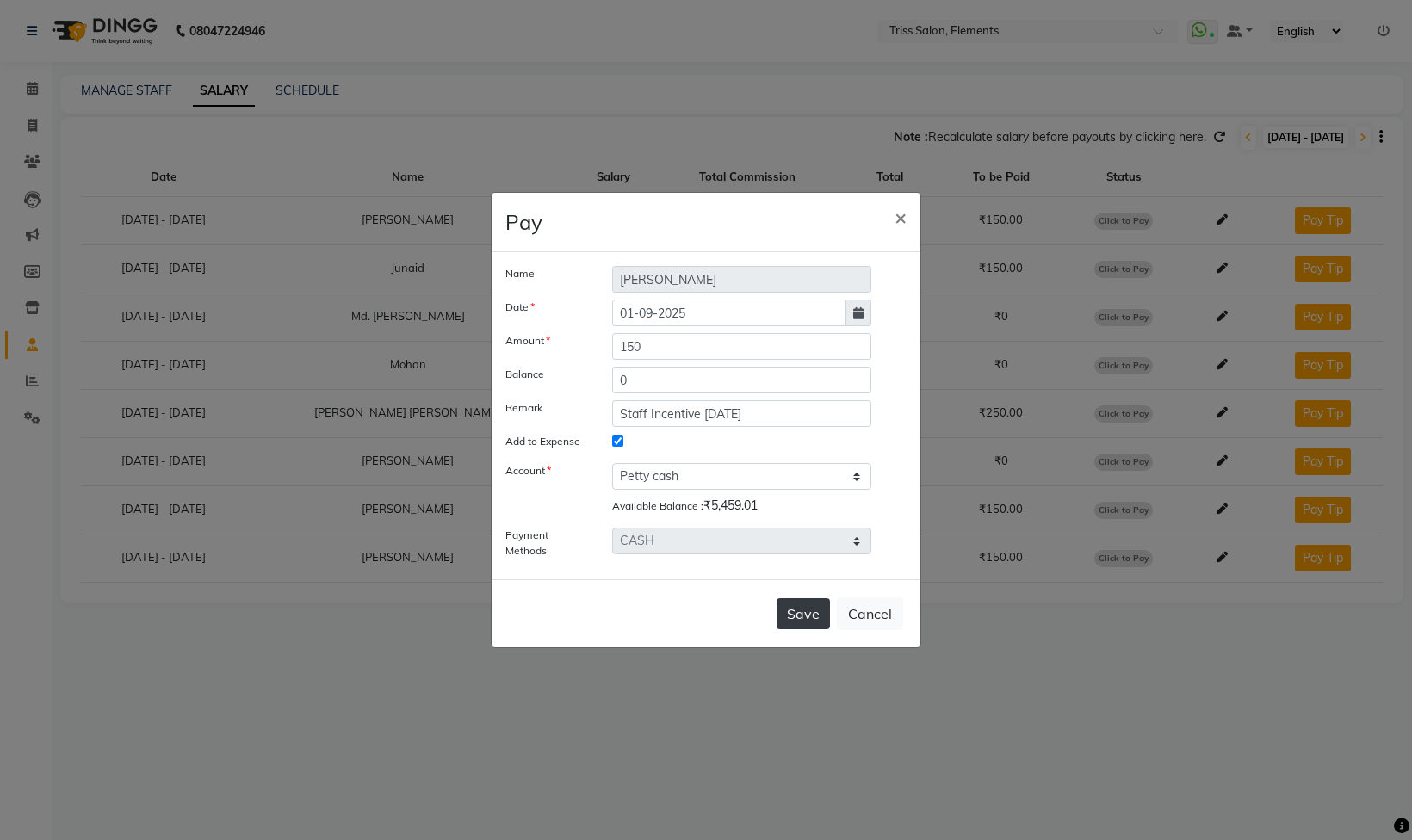
click at [792, 603] on button "Save" at bounding box center [803, 614] width 53 height 31
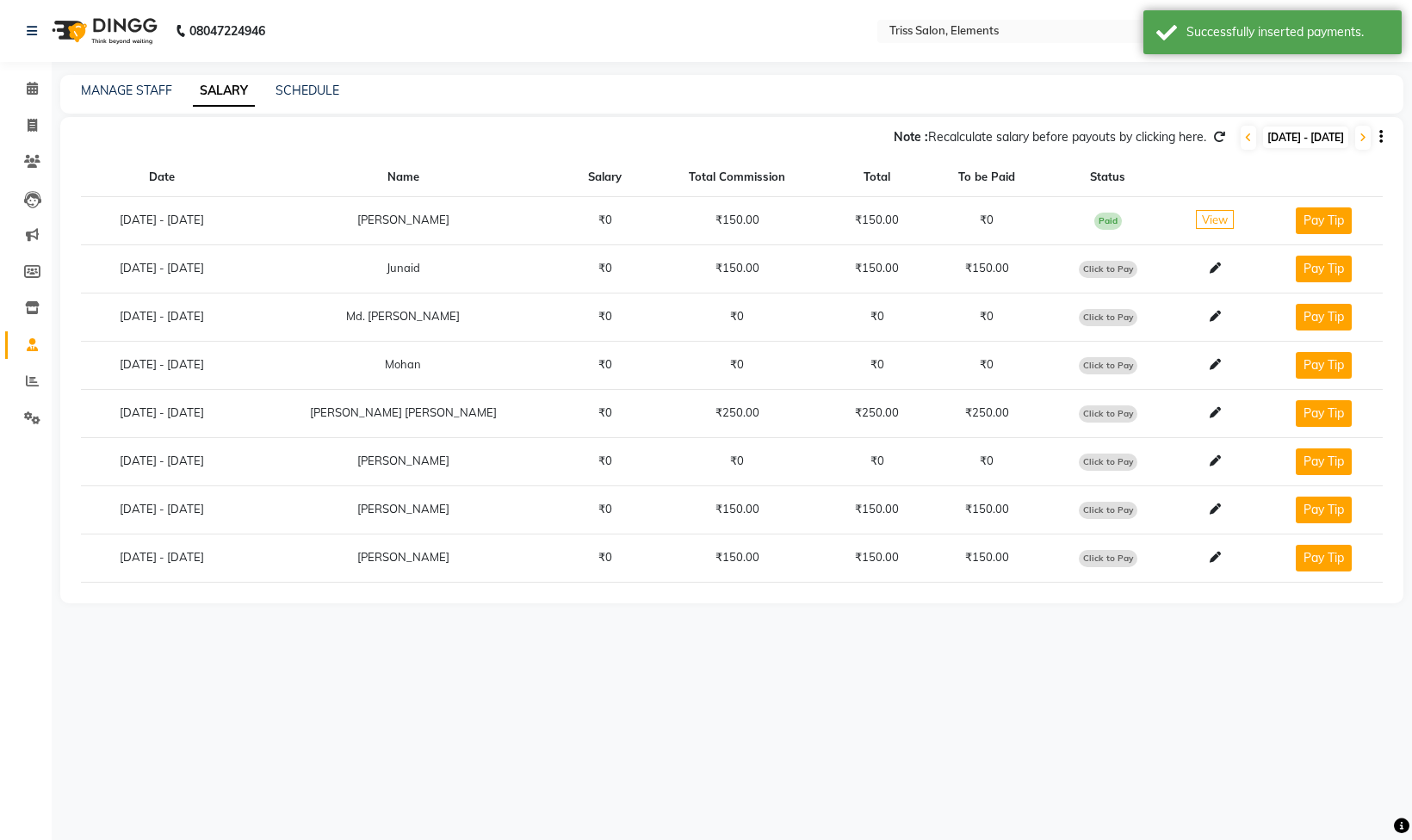
click at [1108, 268] on span "Click to Pay" at bounding box center [1108, 269] width 59 height 17
select select "1"
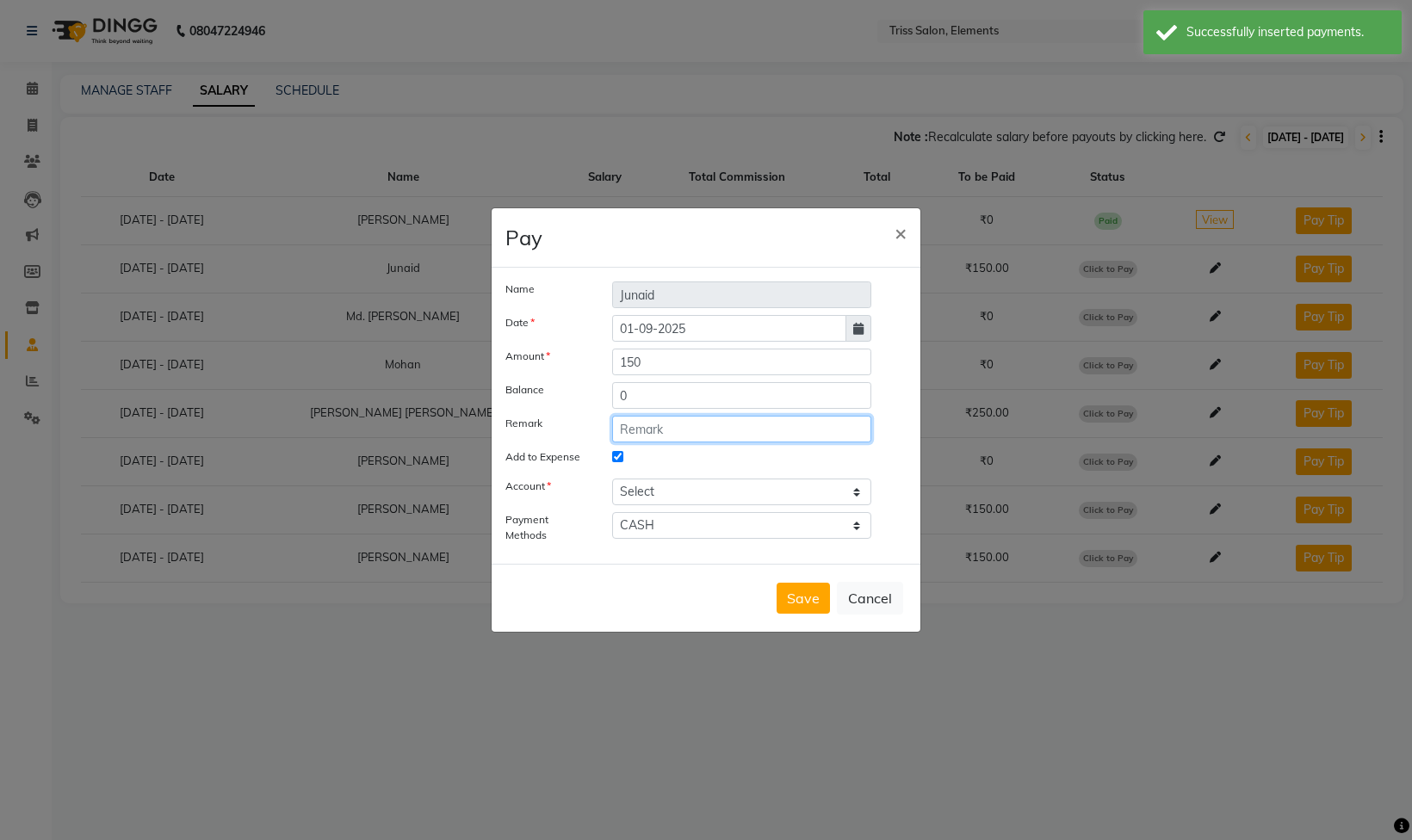
click at [663, 435] on input "text" at bounding box center [742, 430] width 259 height 27
paste input "Staff Incentive [DATE]"
type input "Staff Incentive [DATE]"
click at [734, 482] on select "Select [PERSON_NAME] cash" at bounding box center [742, 492] width 259 height 27
select select "2499"
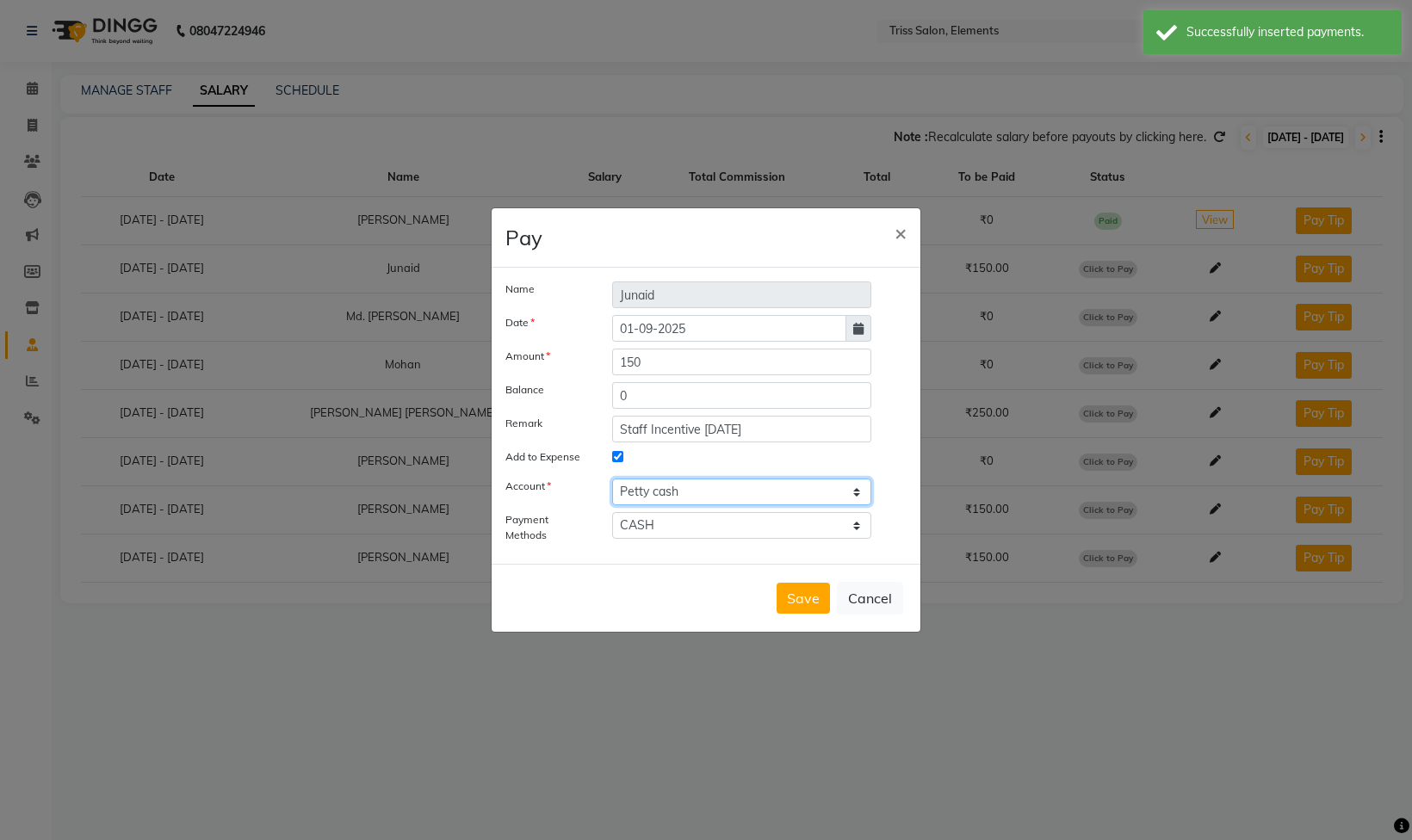
click at [612, 479] on select "Select [PERSON_NAME] cash" at bounding box center [742, 492] width 259 height 27
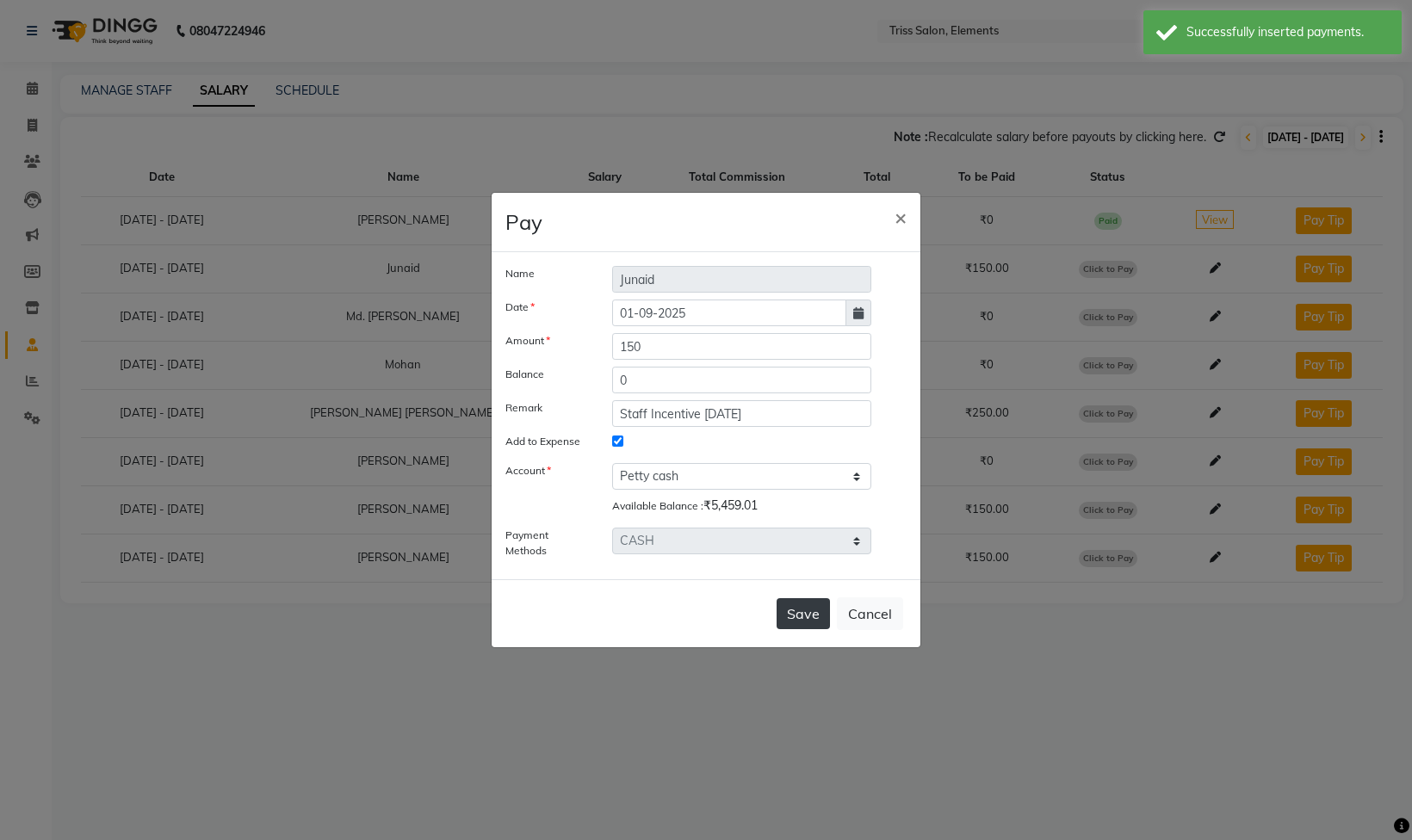
click at [789, 622] on button "Save" at bounding box center [803, 614] width 53 height 31
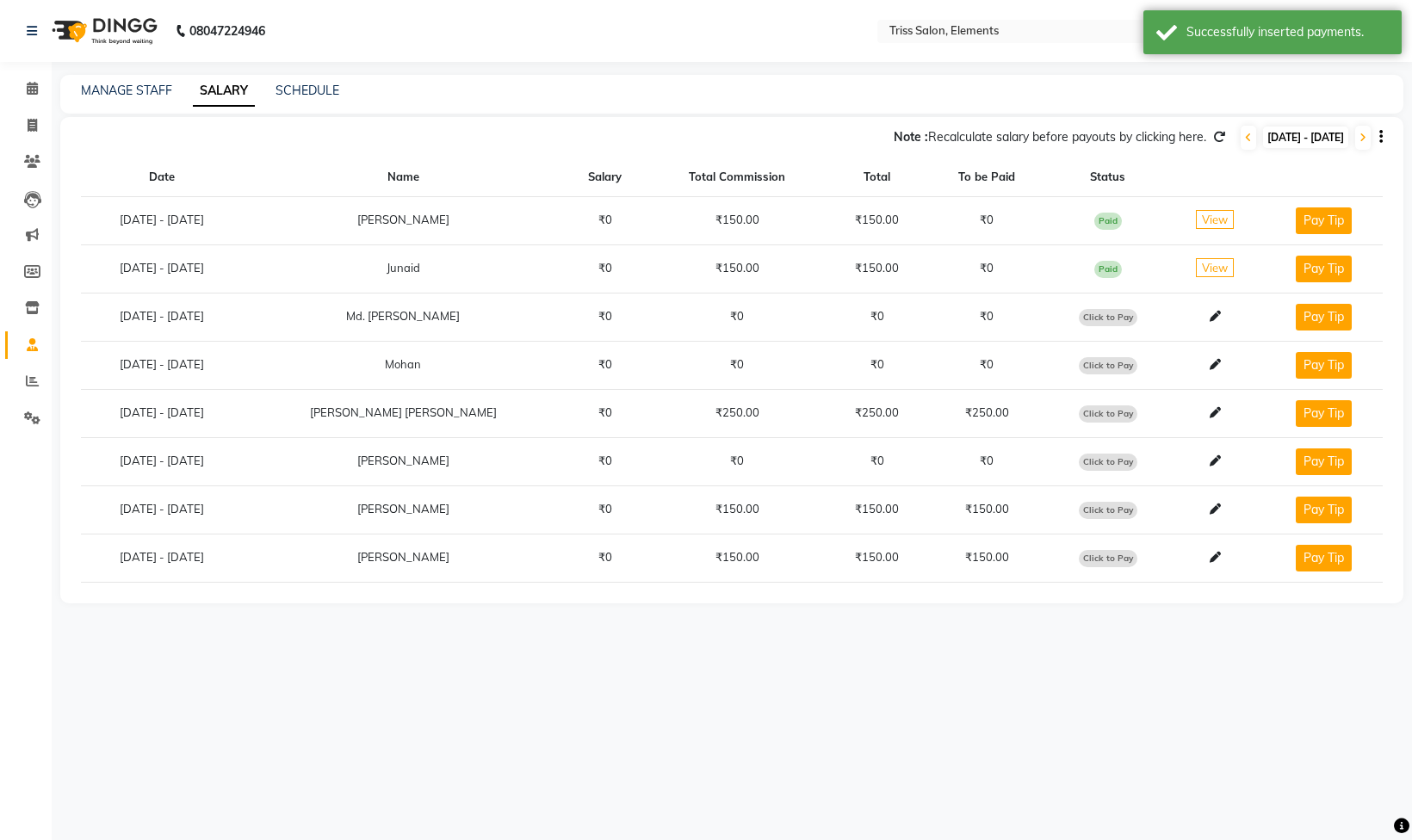
click at [1102, 416] on span "Click to Pay" at bounding box center [1108, 414] width 59 height 17
select select "1"
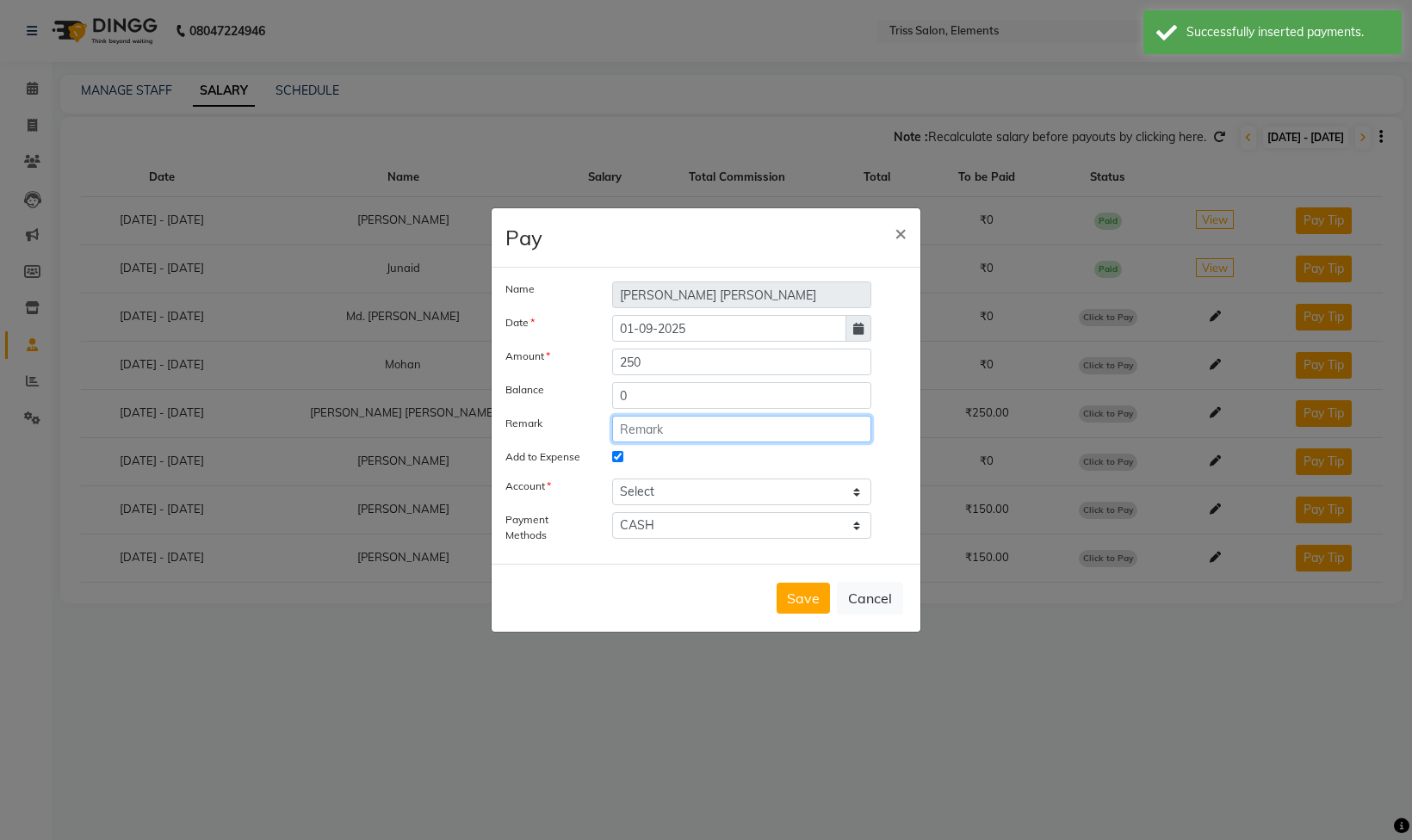
click at [741, 425] on input "text" at bounding box center [742, 430] width 259 height 27
paste input "Staff Incentive [DATE]"
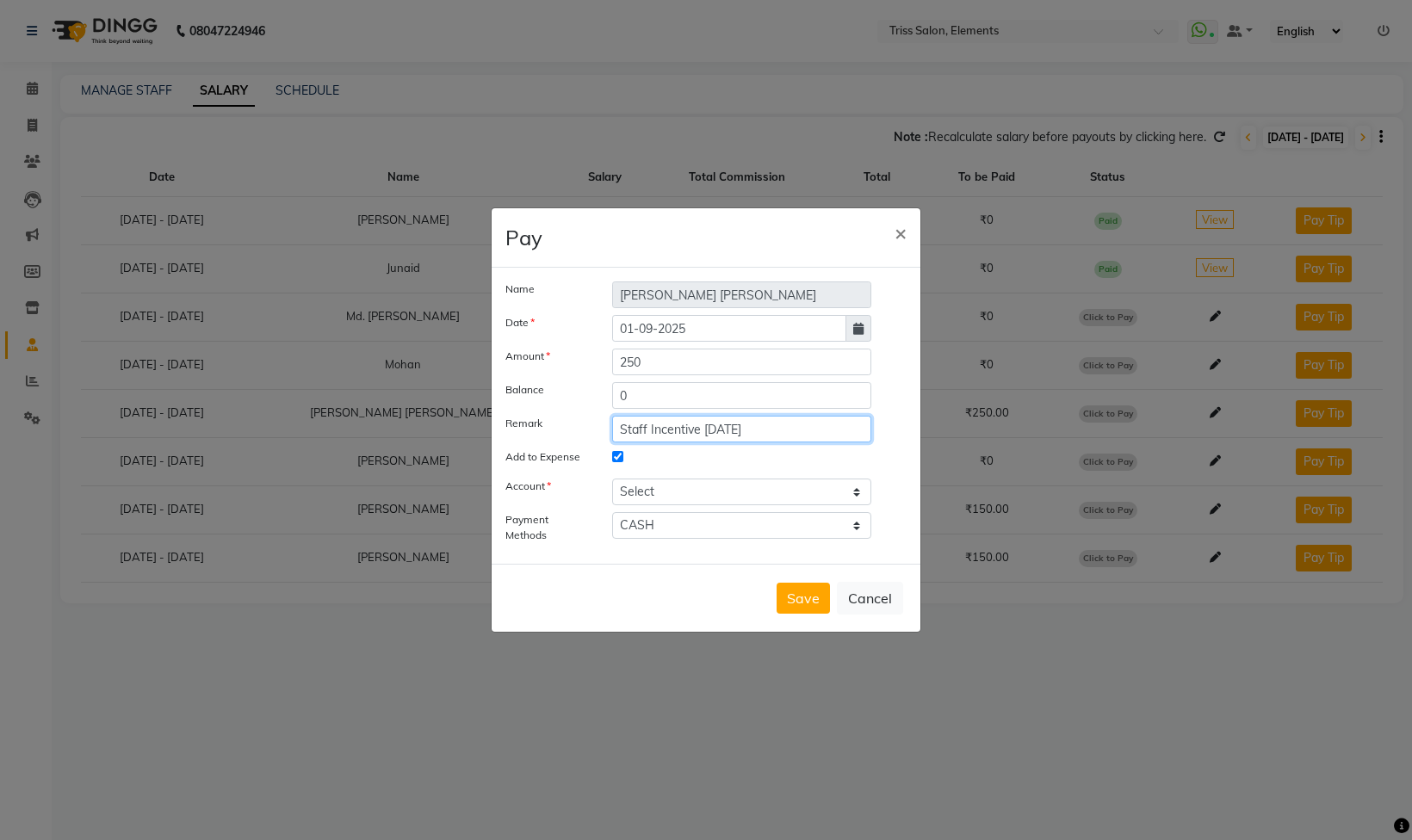
type input "Staff Incentive [DATE]"
click at [751, 484] on select "Select [PERSON_NAME] cash" at bounding box center [742, 492] width 259 height 27
select select "2499"
click at [612, 479] on select "Select [PERSON_NAME] cash" at bounding box center [742, 492] width 259 height 27
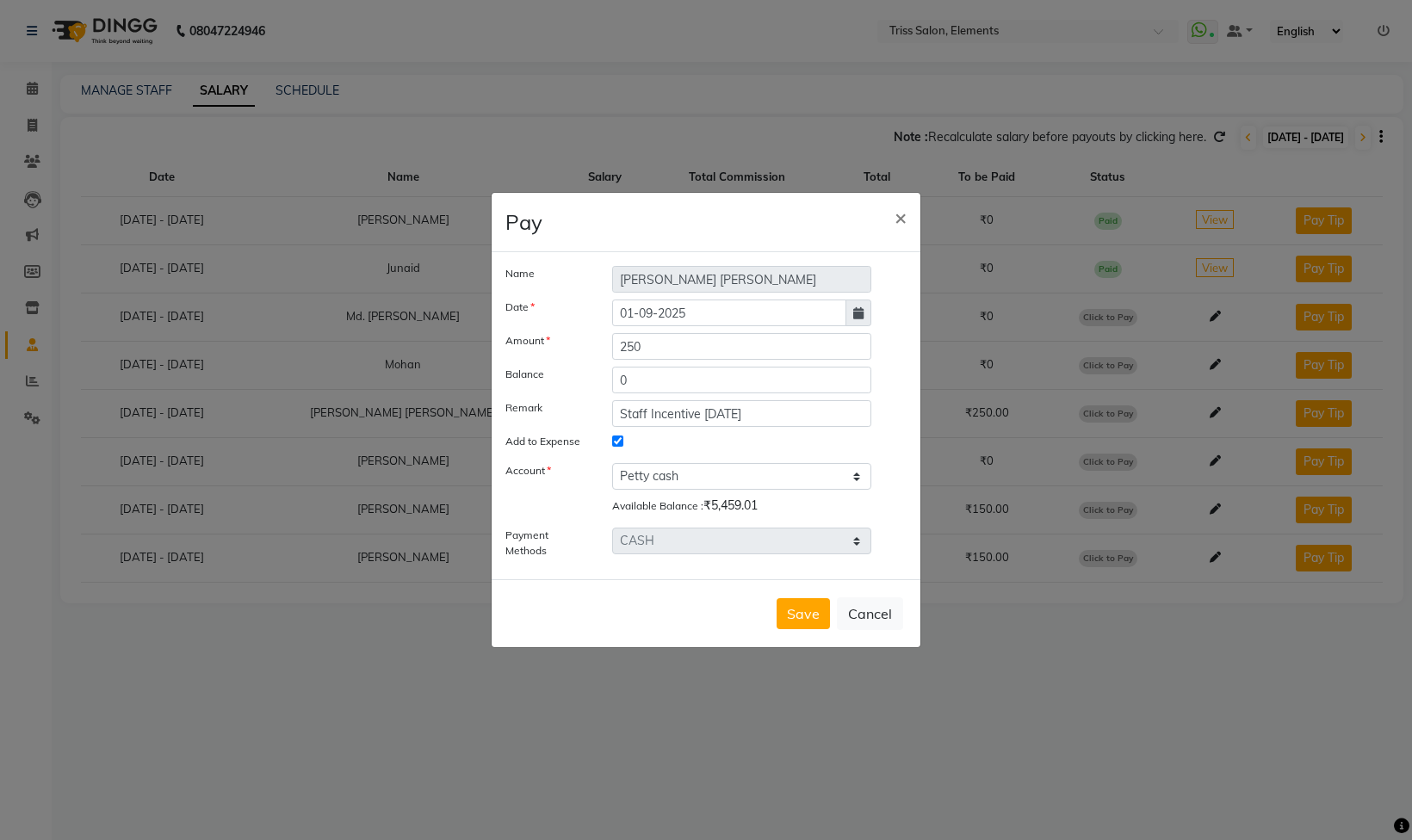
click at [792, 611] on button "Save" at bounding box center [803, 614] width 53 height 31
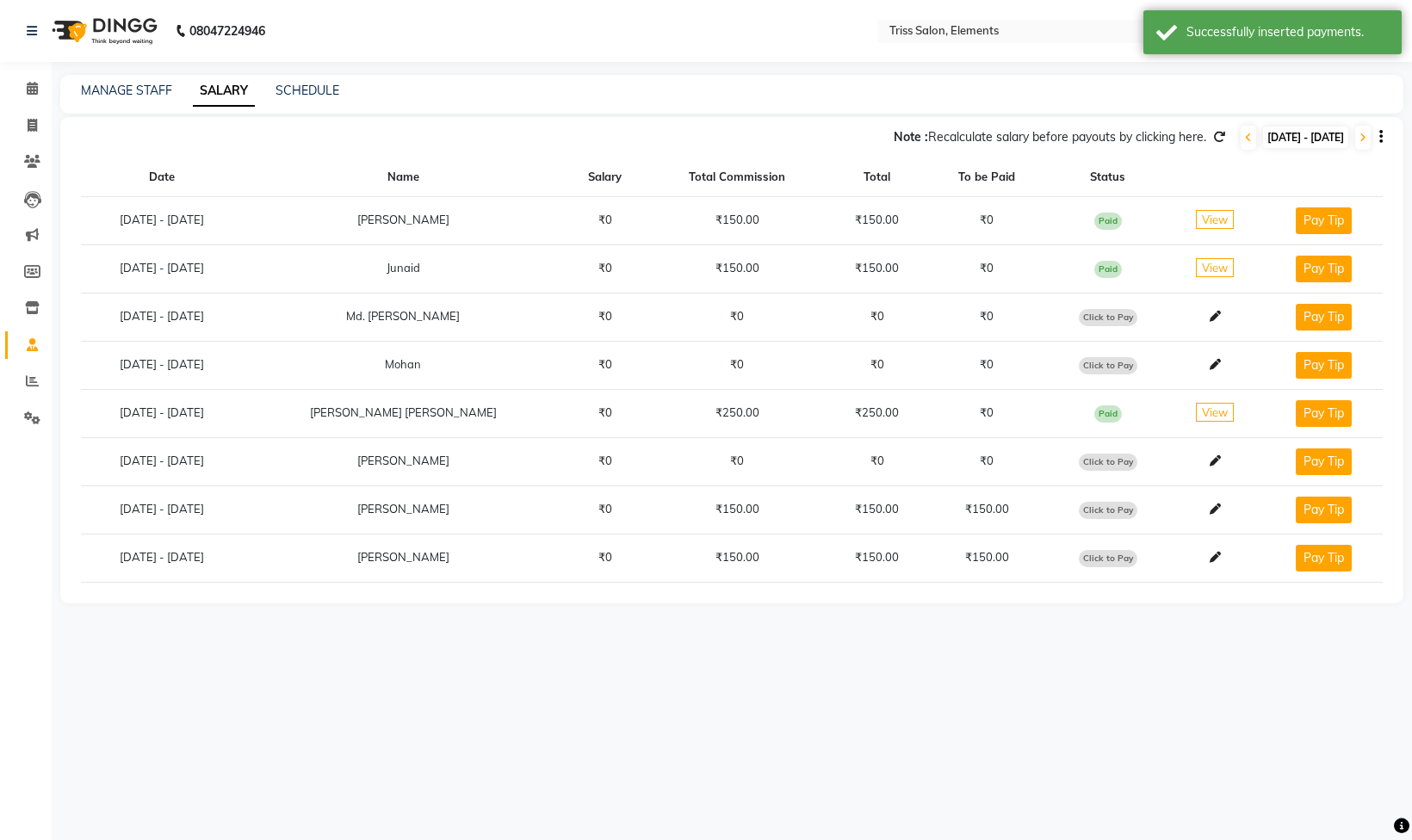
click at [1083, 518] on span "Click to Pay" at bounding box center [1108, 511] width 59 height 17
select select "1"
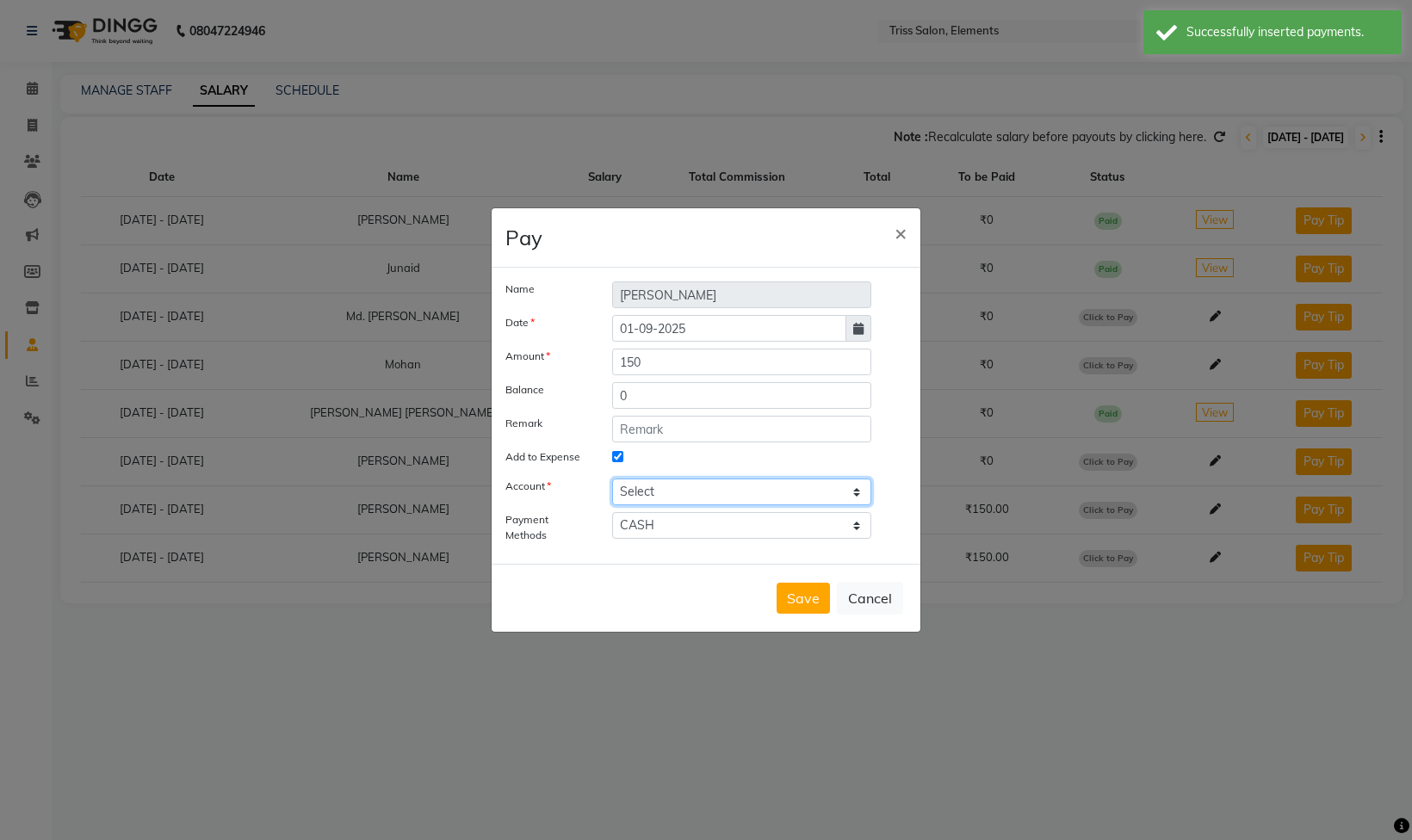
click at [705, 488] on select "Select [PERSON_NAME] cash" at bounding box center [742, 492] width 259 height 27
select select "2499"
click at [612, 479] on select "Select [PERSON_NAME] cash" at bounding box center [742, 492] width 259 height 27
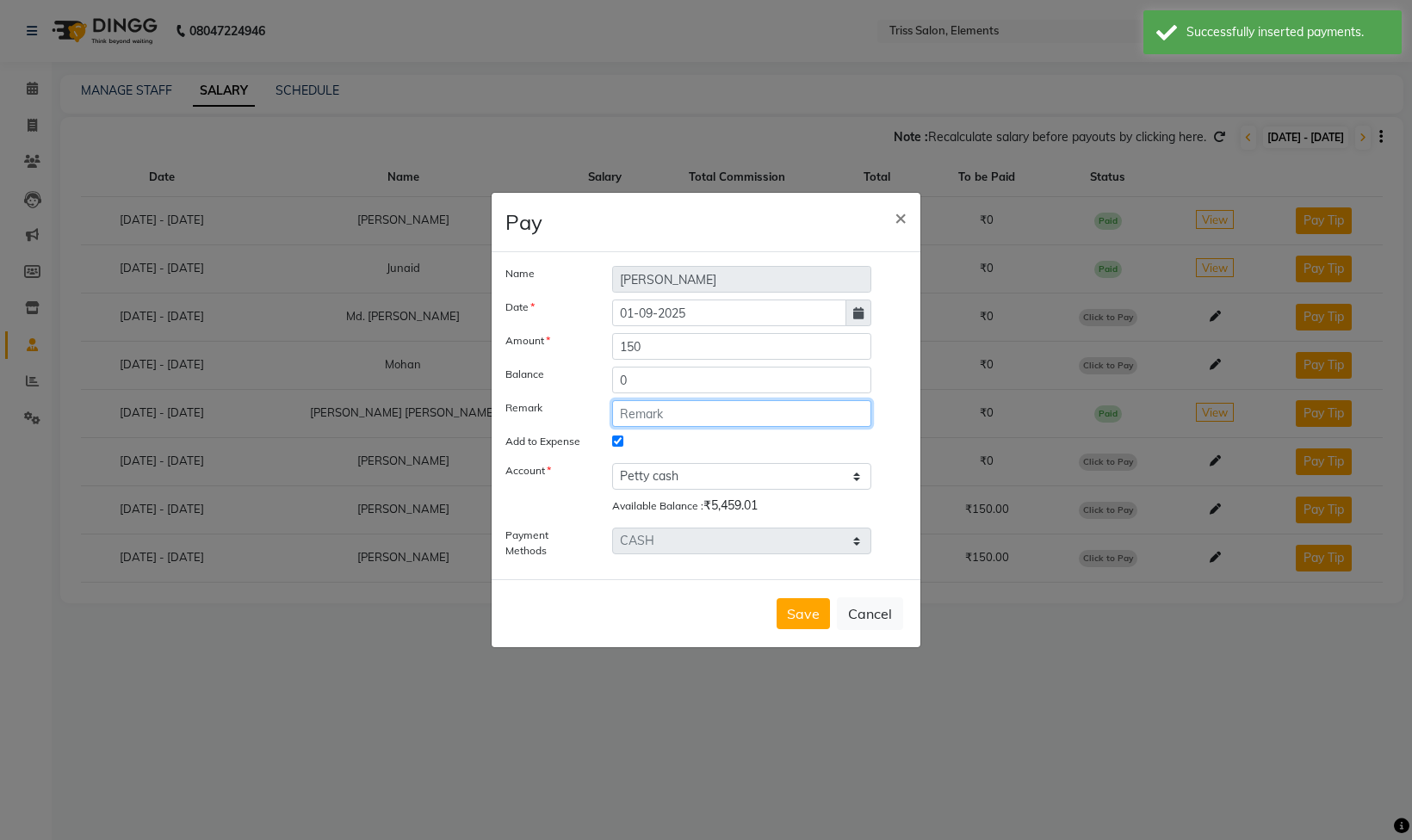
click at [682, 410] on input "text" at bounding box center [742, 414] width 259 height 27
paste input "Staff Incentive [DATE]"
type input "Staff Incentive [DATE]"
click at [805, 616] on button "Save" at bounding box center [803, 614] width 53 height 31
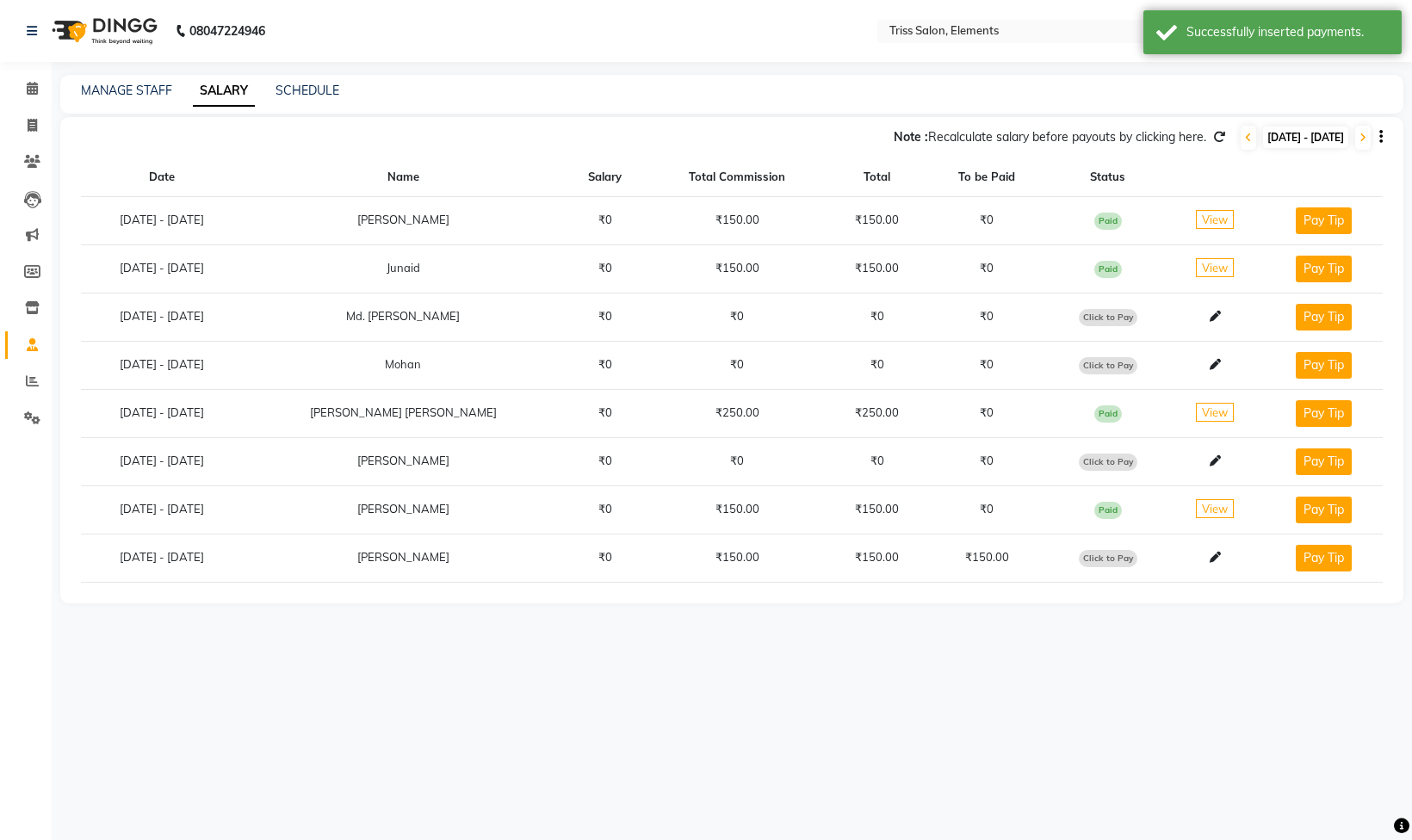
click at [1082, 562] on span "Click to Pay" at bounding box center [1108, 559] width 59 height 17
select select "1"
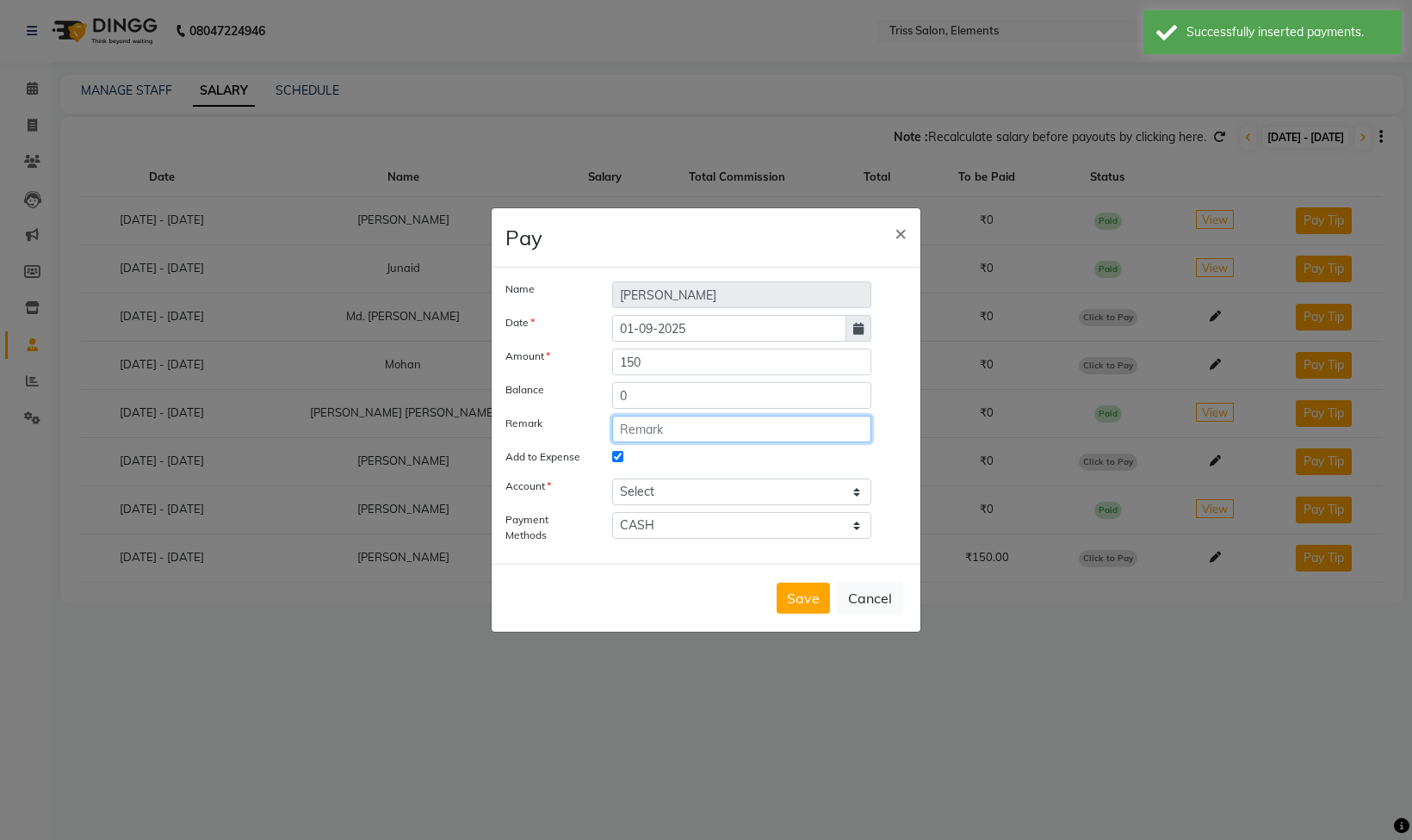
click at [692, 438] on input "text" at bounding box center [742, 430] width 259 height 27
paste input "Staff Incentive [DATE]"
type input "Staff Incentive [DATE]"
drag, startPoint x: 703, startPoint y: 490, endPoint x: 703, endPoint y: 501, distance: 11.0
click at [703, 490] on select "Select [PERSON_NAME] cash" at bounding box center [742, 492] width 259 height 27
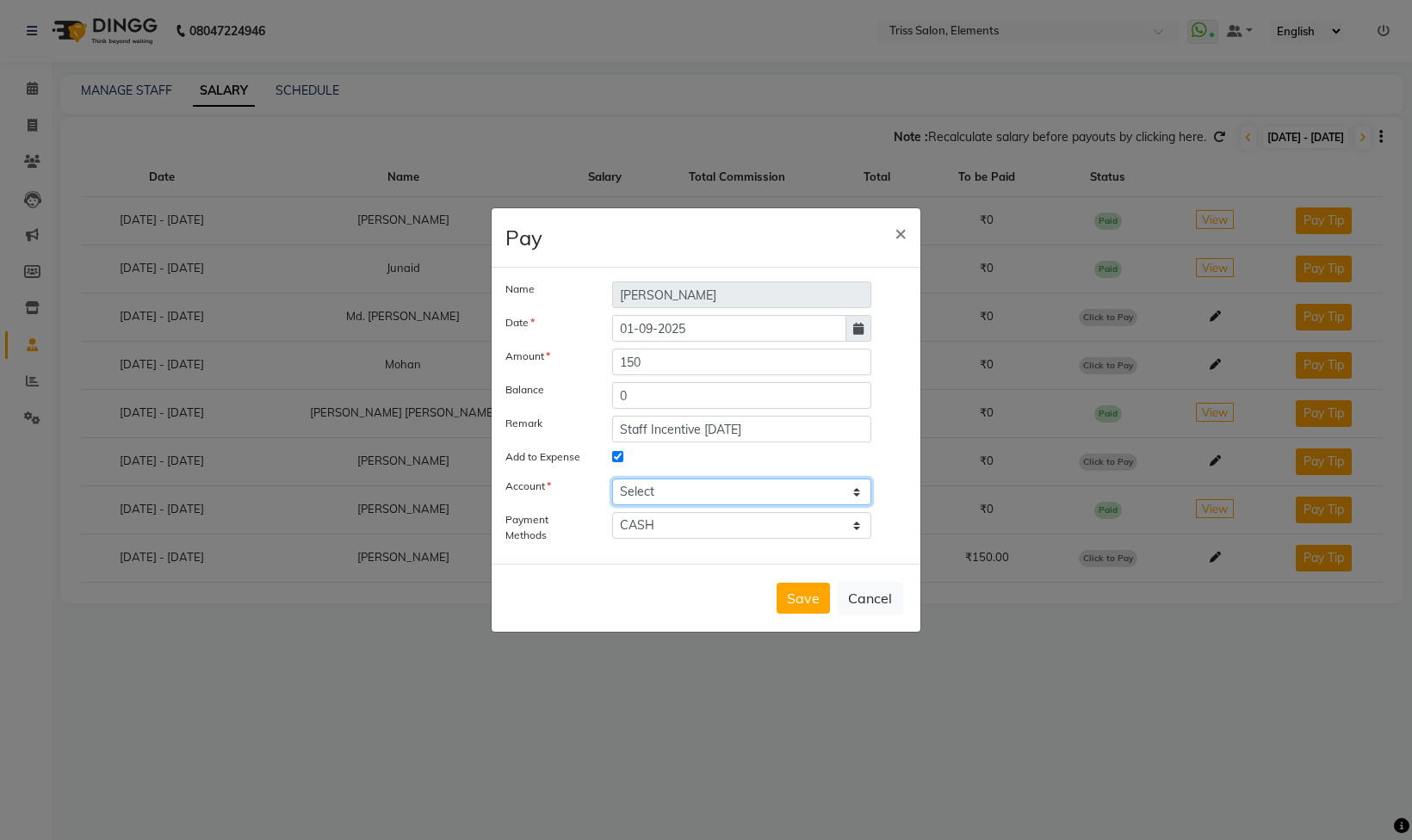
select select "2499"
click at [612, 479] on select "Select [PERSON_NAME] cash" at bounding box center [742, 492] width 259 height 27
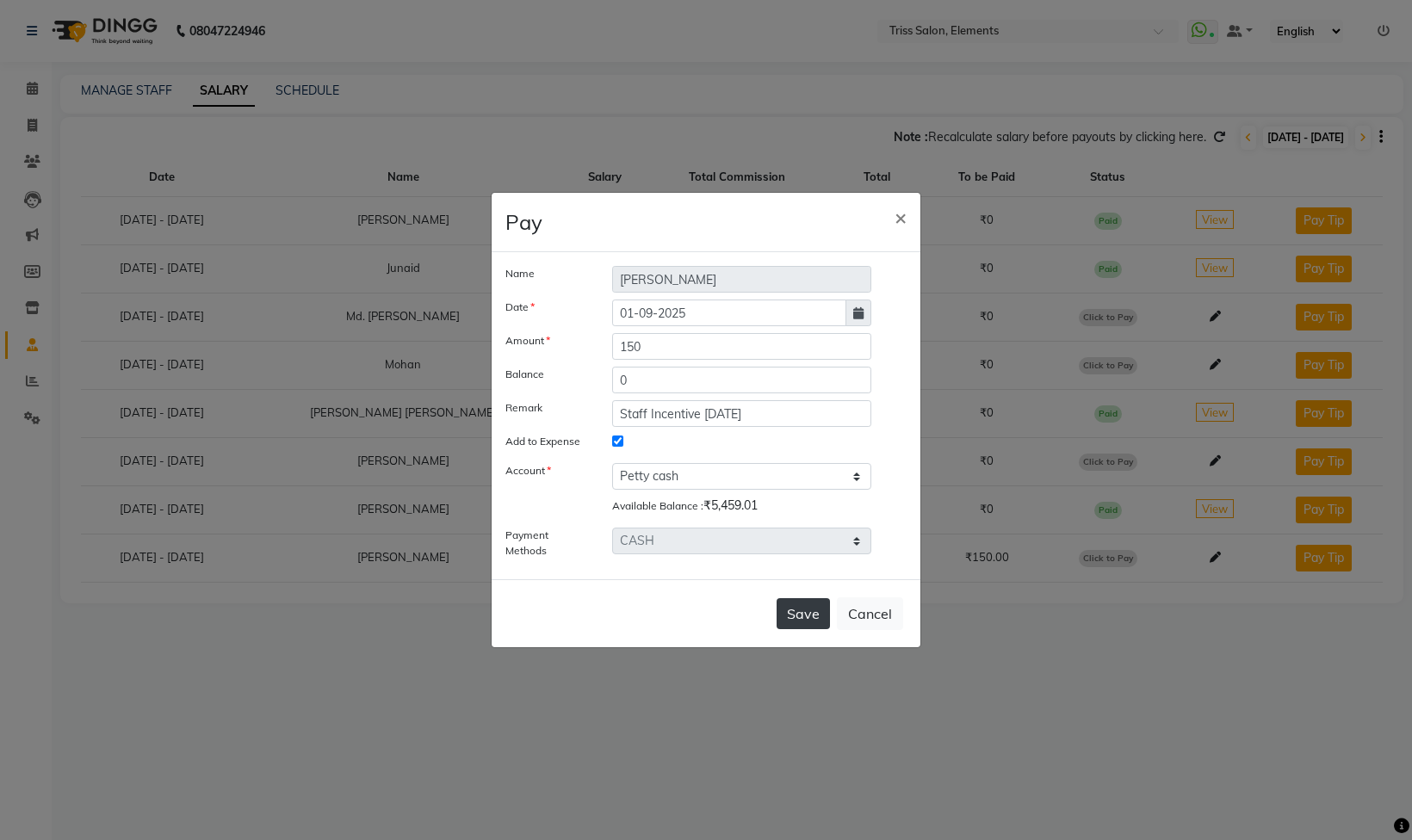
click at [786, 604] on button "Save" at bounding box center [803, 614] width 53 height 31
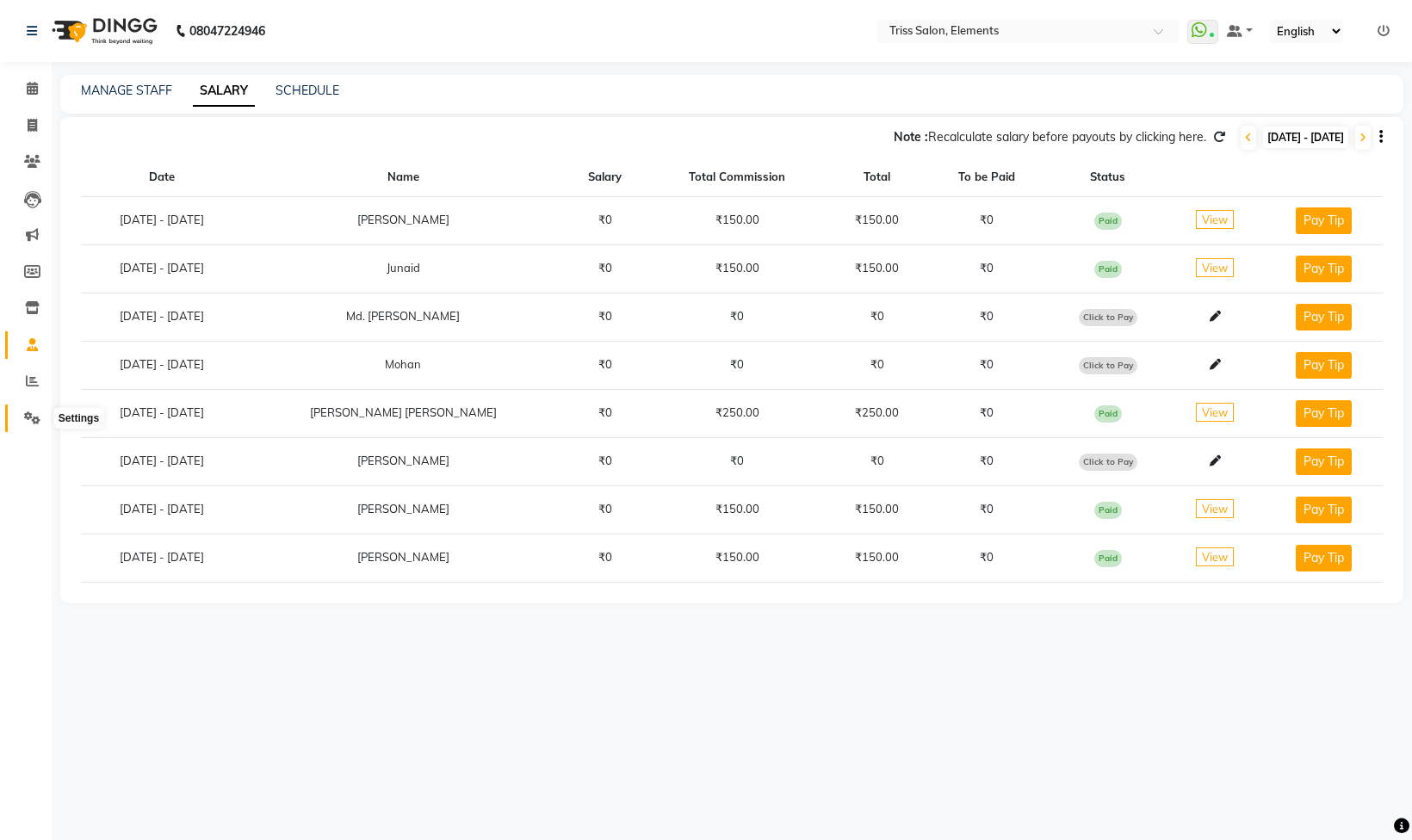
click at [38, 411] on icon at bounding box center [32, 417] width 16 height 13
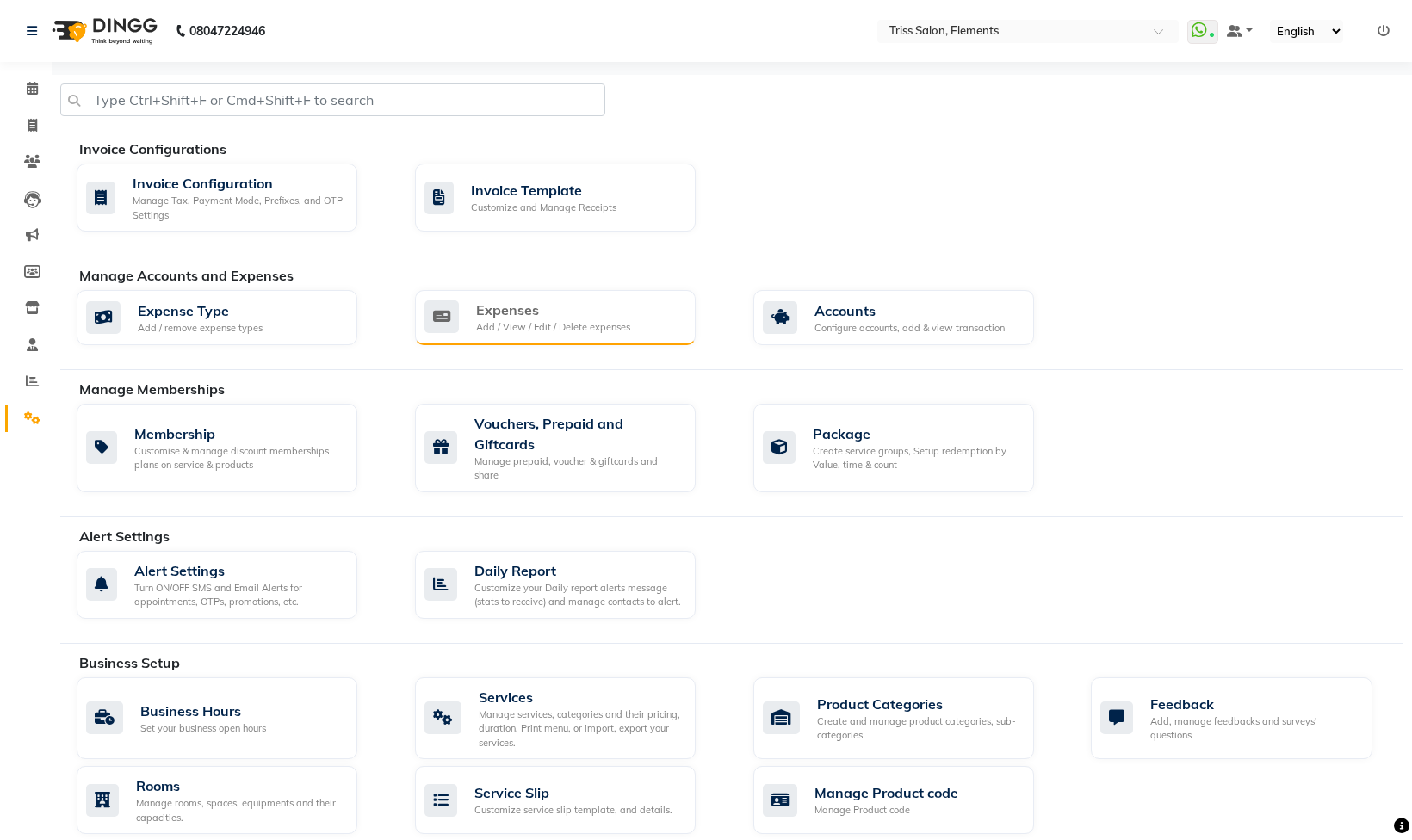
click at [441, 312] on icon at bounding box center [442, 317] width 35 height 33
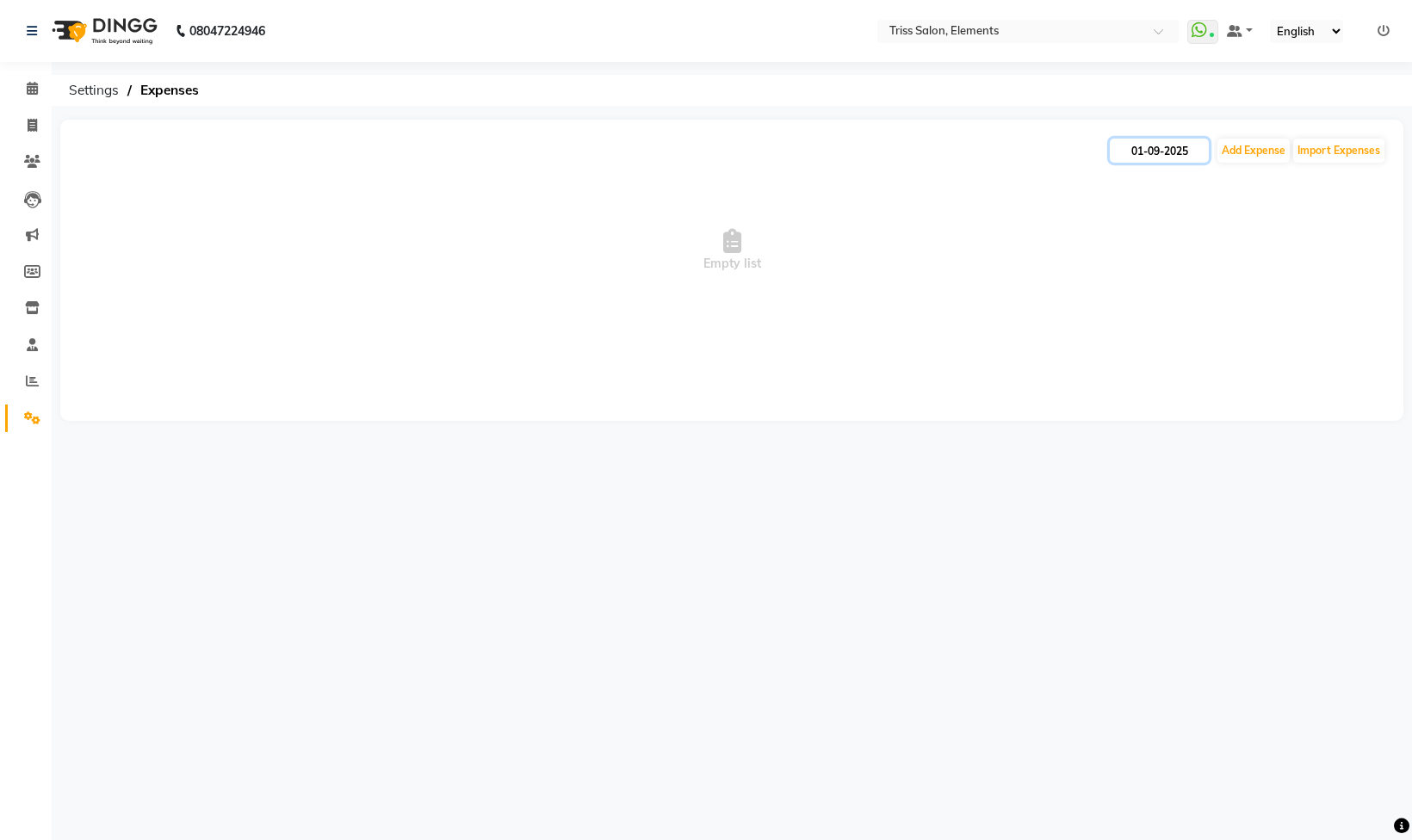
click at [1154, 158] on input "01-09-2025" at bounding box center [1159, 151] width 99 height 24
select select "9"
select select "2025"
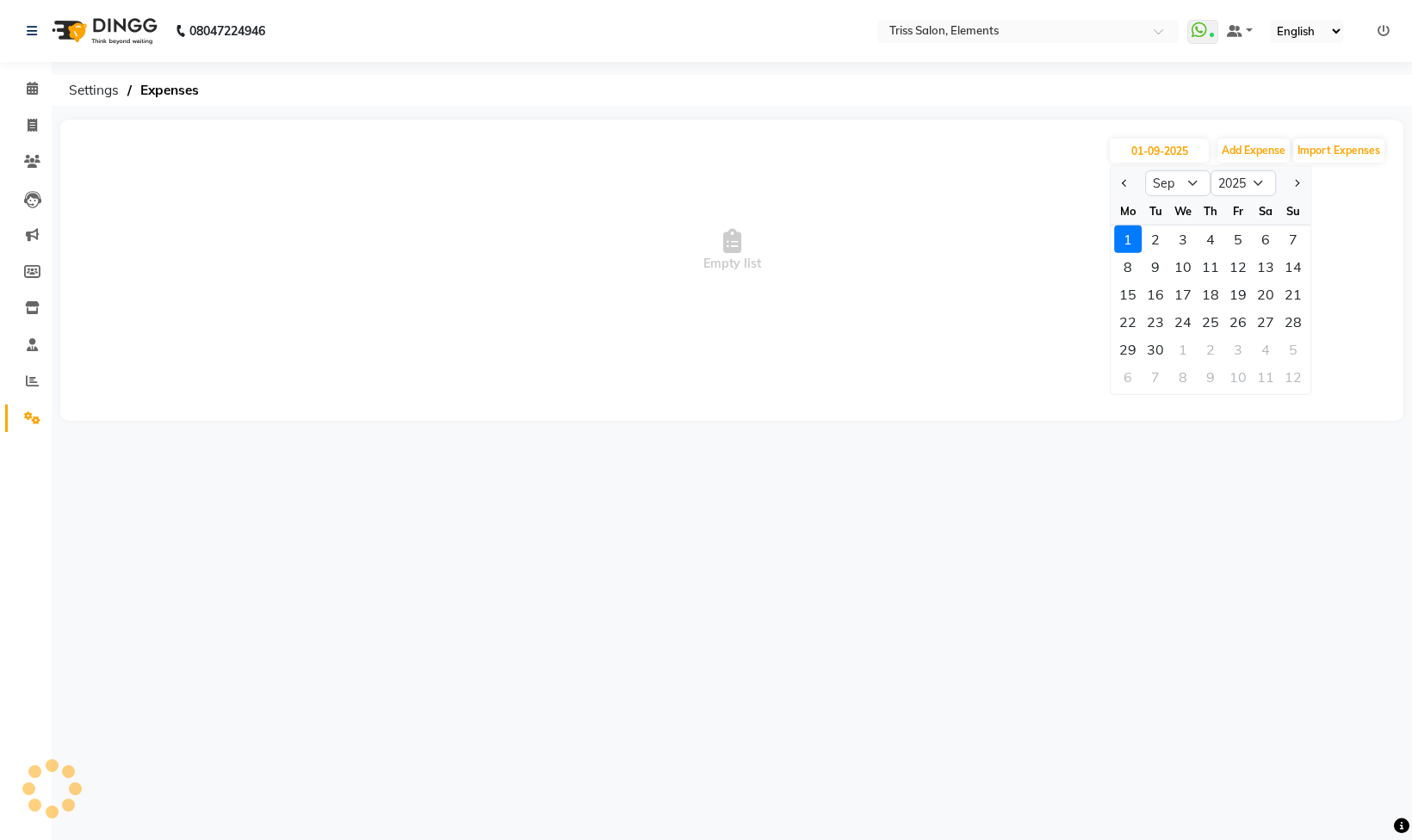
click at [1135, 181] on div at bounding box center [1128, 183] width 35 height 28
click at [1128, 181] on span "Previous month" at bounding box center [1125, 182] width 7 height 7
select select "8"
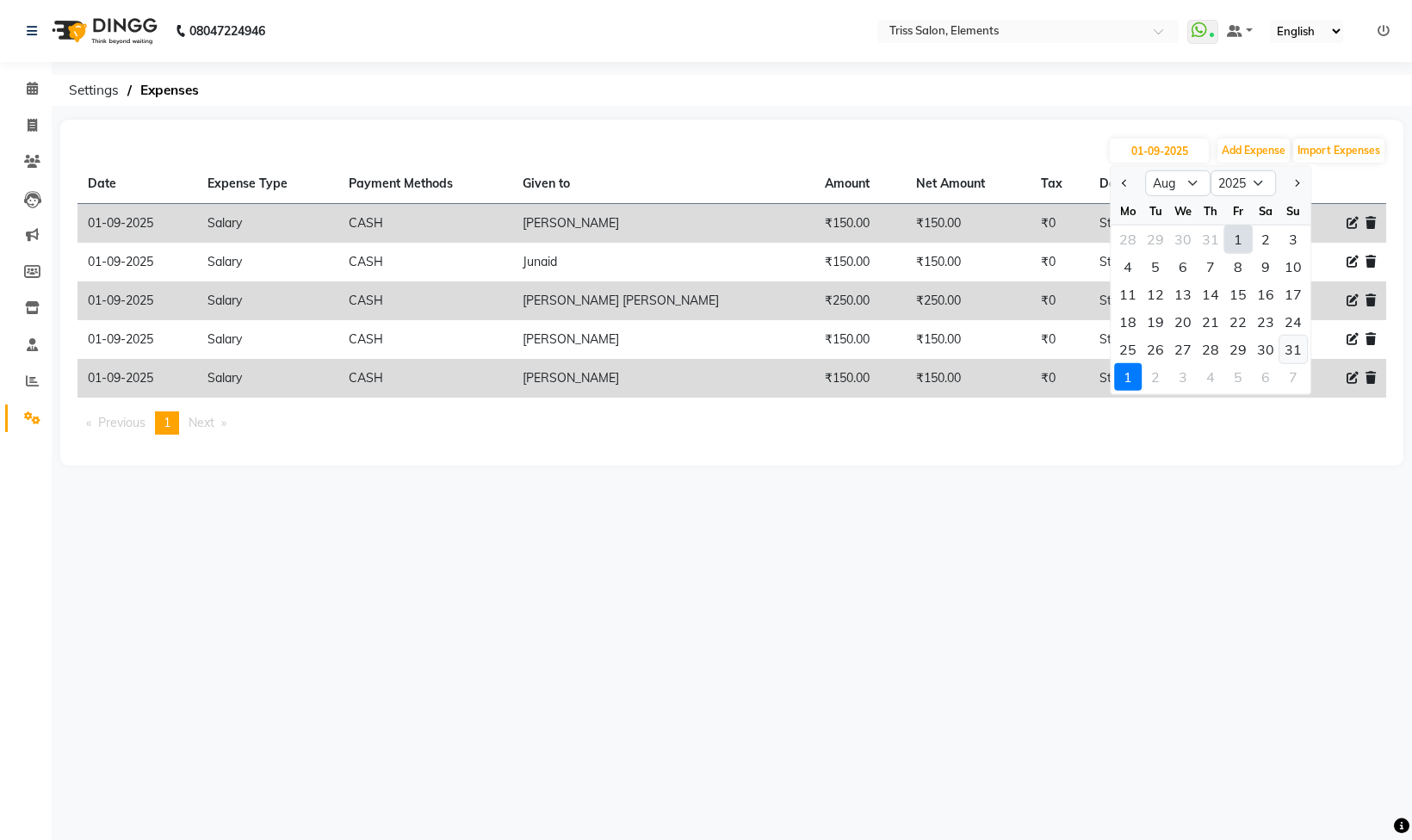
click at [1284, 353] on div "31" at bounding box center [1293, 350] width 28 height 28
type input "31-08-2025"
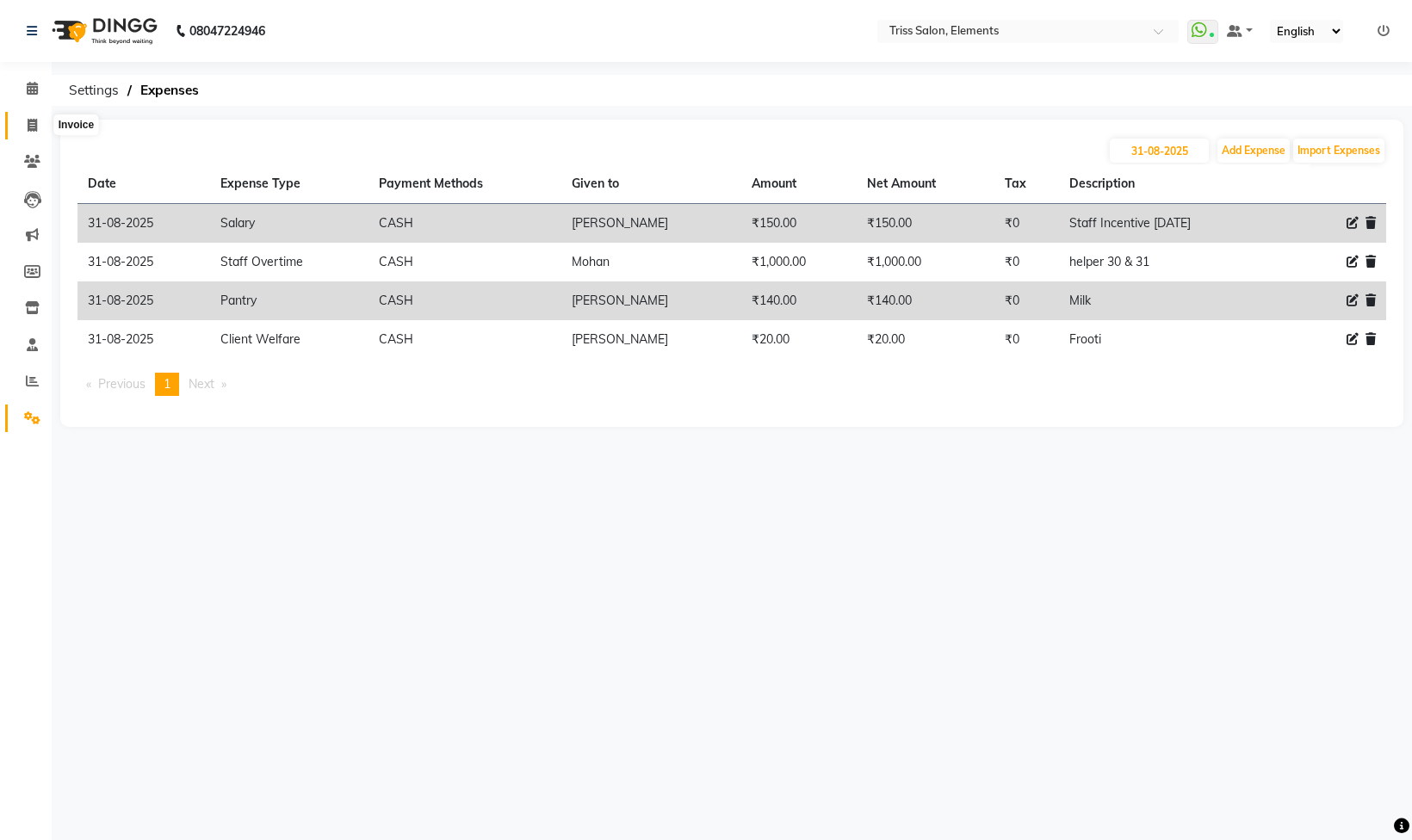
click at [28, 128] on icon at bounding box center [33, 125] width 10 height 13
click at [93, 42] on img at bounding box center [102, 31] width 118 height 48
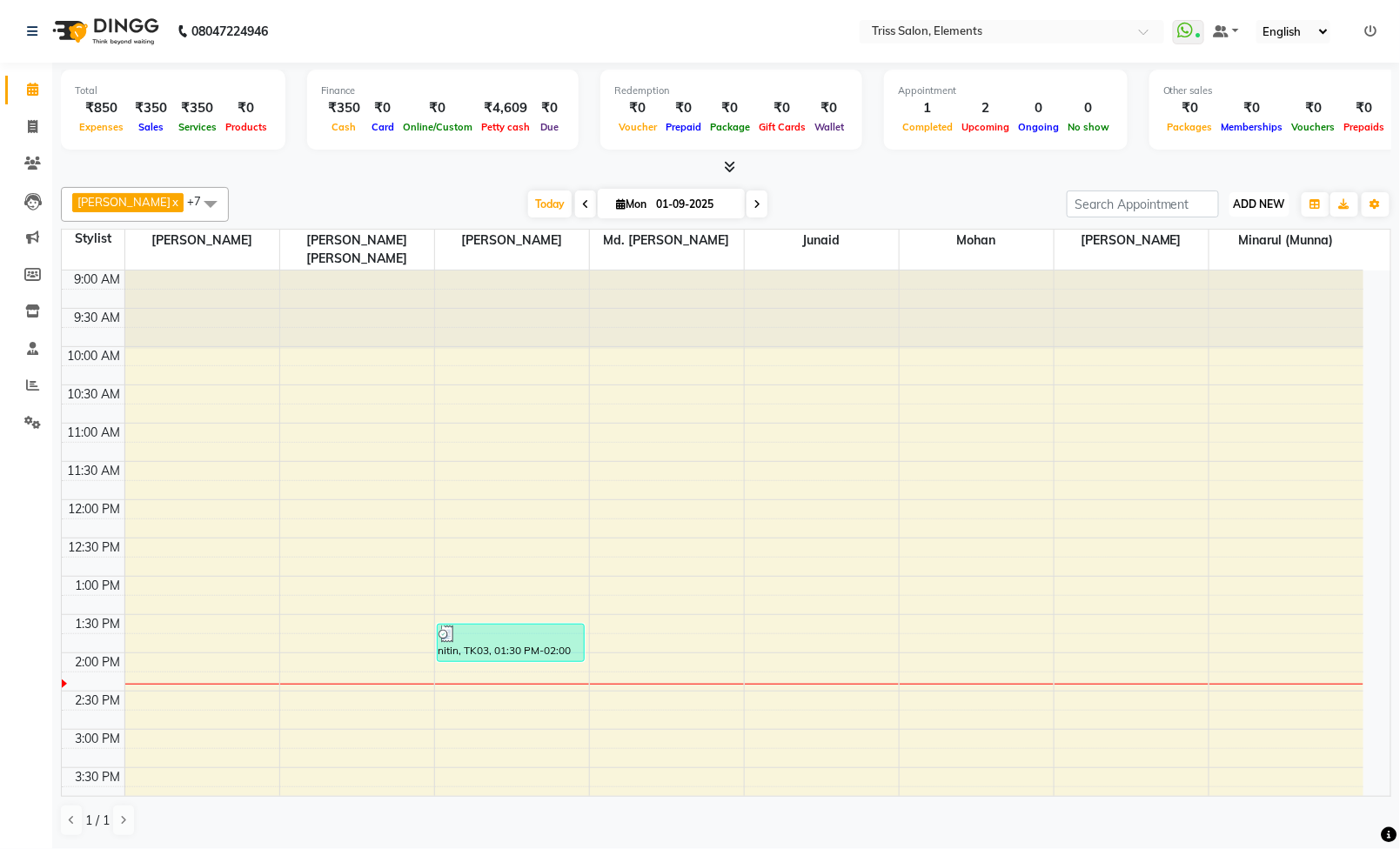
click at [1263, 209] on span "ADD NEW" at bounding box center [1259, 203] width 52 height 13
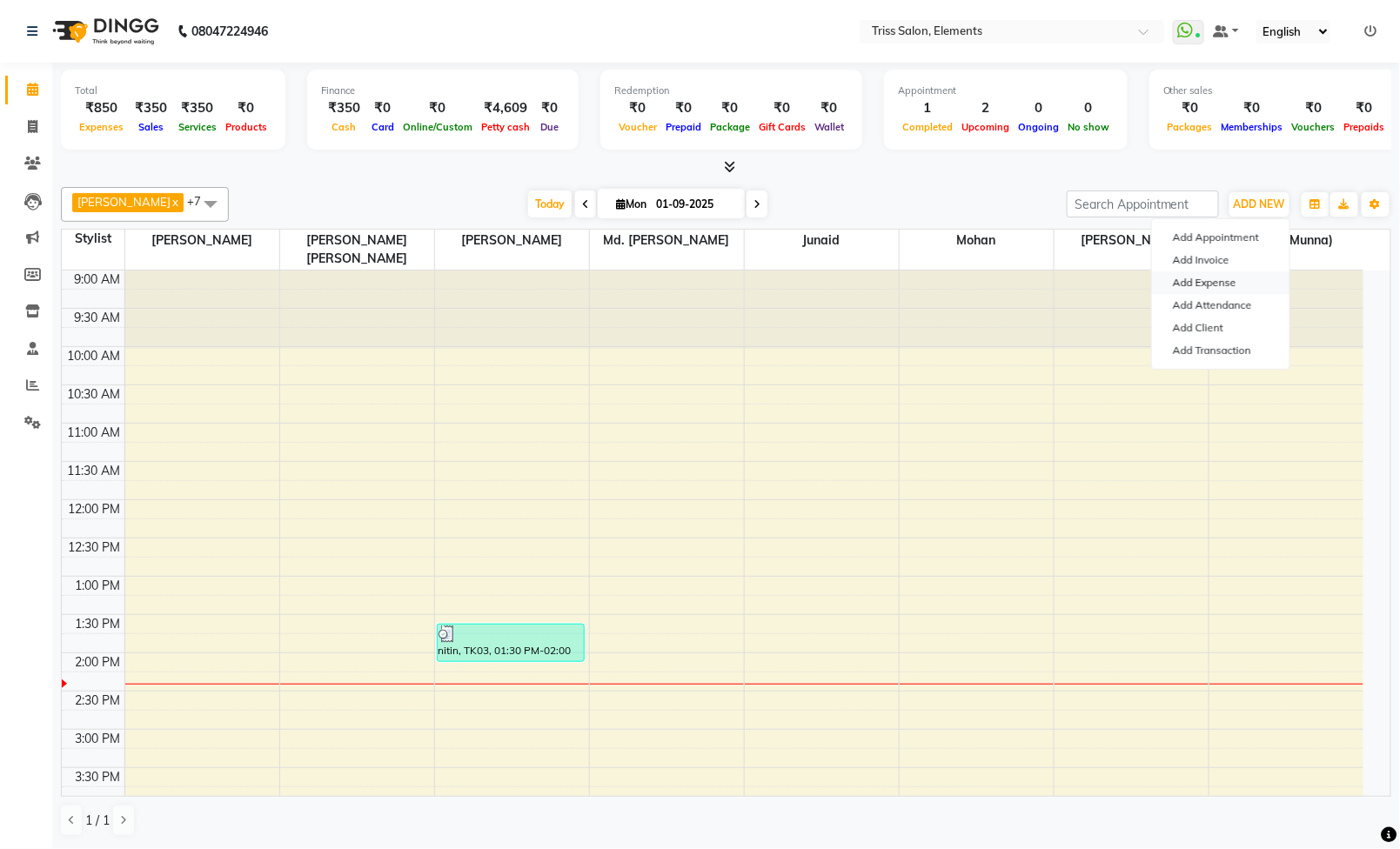
click at [1211, 285] on link "Add Expense" at bounding box center [1220, 282] width 138 height 22
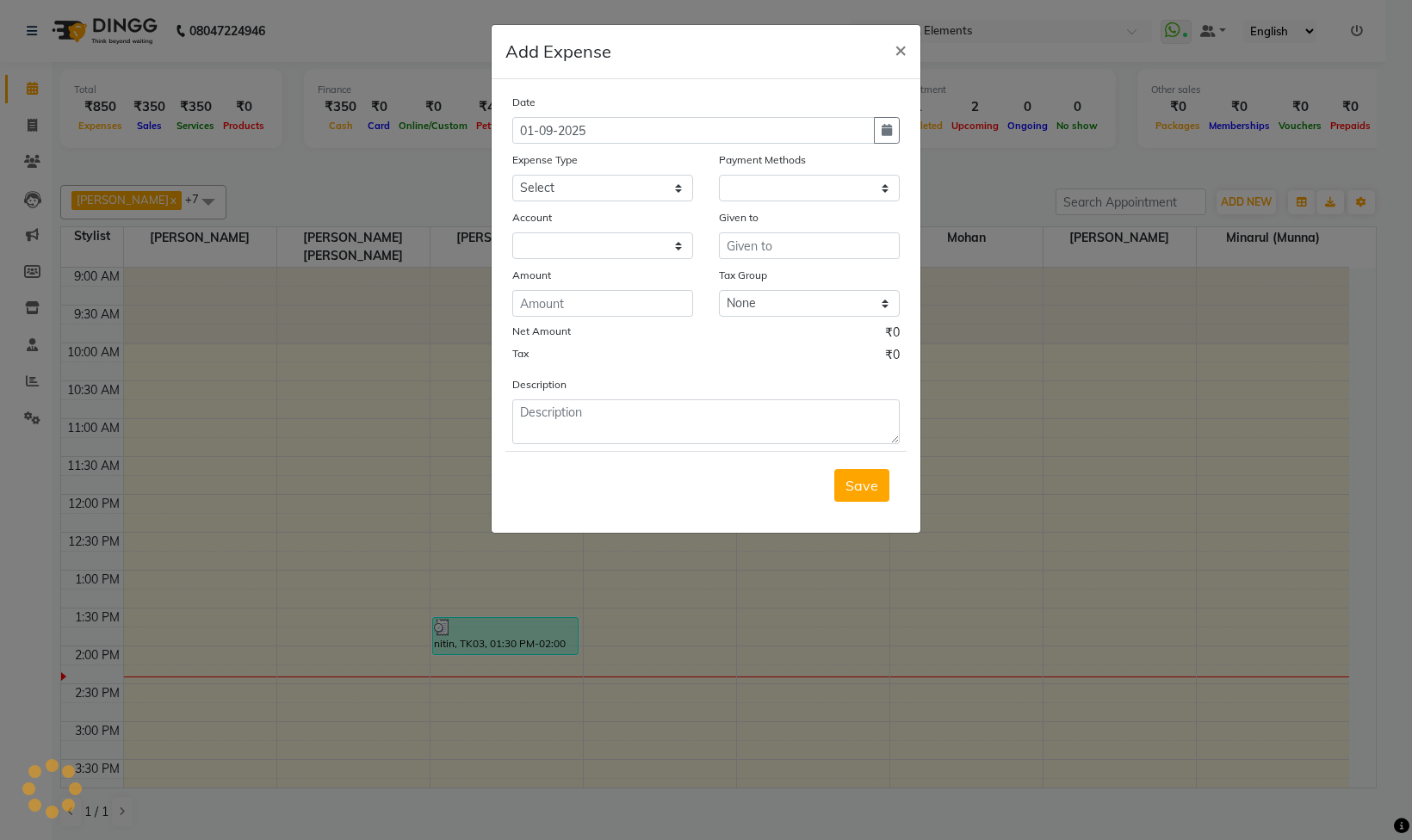
select select "1"
select select "2499"
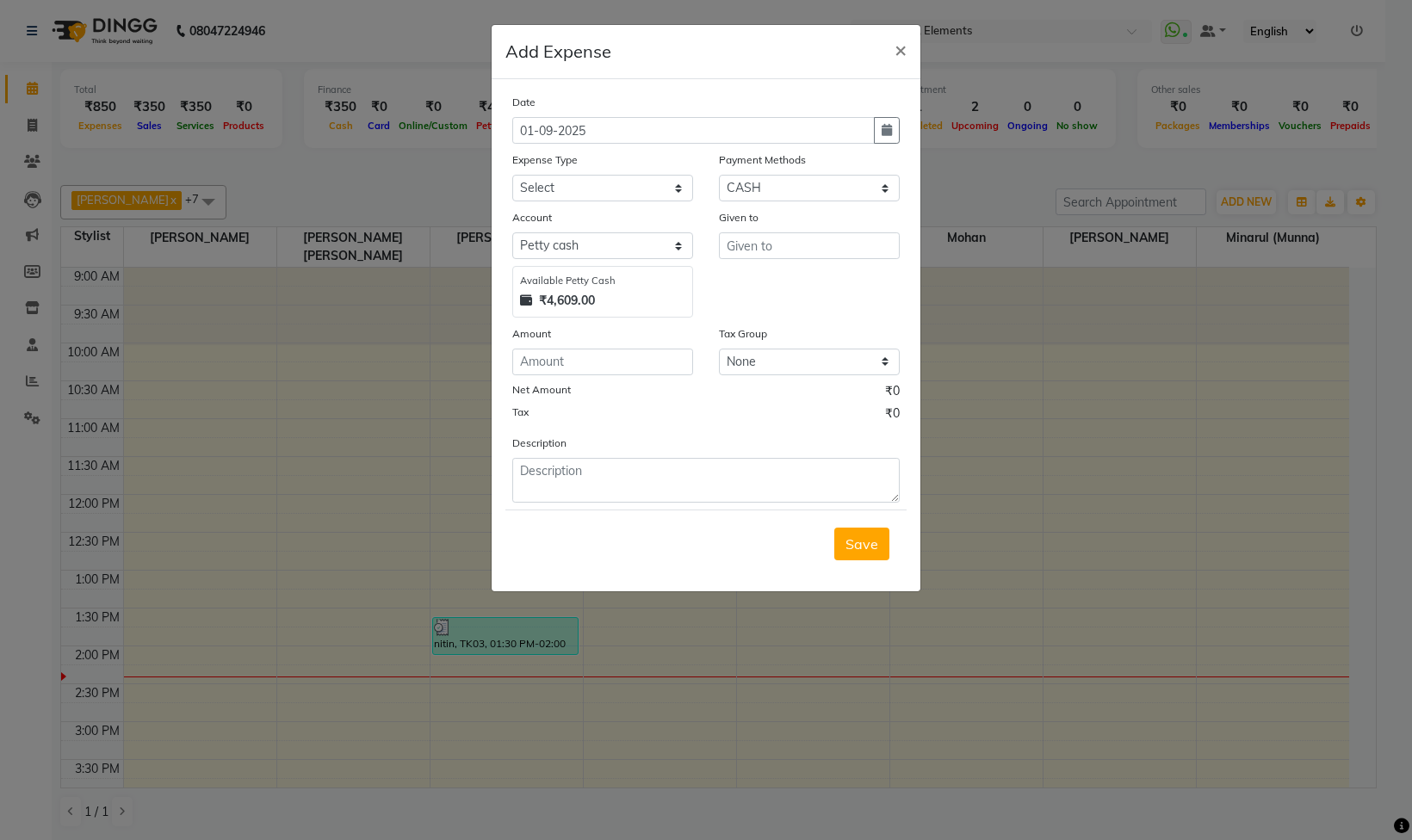
click at [570, 207] on div "Date [DATE] Expense Type Select Bank Deposit Cash Handover CLIENT TIP TO STAFF …" at bounding box center [706, 297] width 387 height 409
click at [575, 198] on select "Select Bank Deposit Cash Handover CLIENT TIP TO STAFF Client Welfare Conveyance…" at bounding box center [603, 188] width 181 height 27
select select "1120"
click at [513, 179] on select "Select Bank Deposit Cash Handover CLIENT TIP TO STAFF Client Welfare Conveyance…" at bounding box center [603, 188] width 181 height 27
click at [559, 487] on textarea at bounding box center [706, 480] width 387 height 44
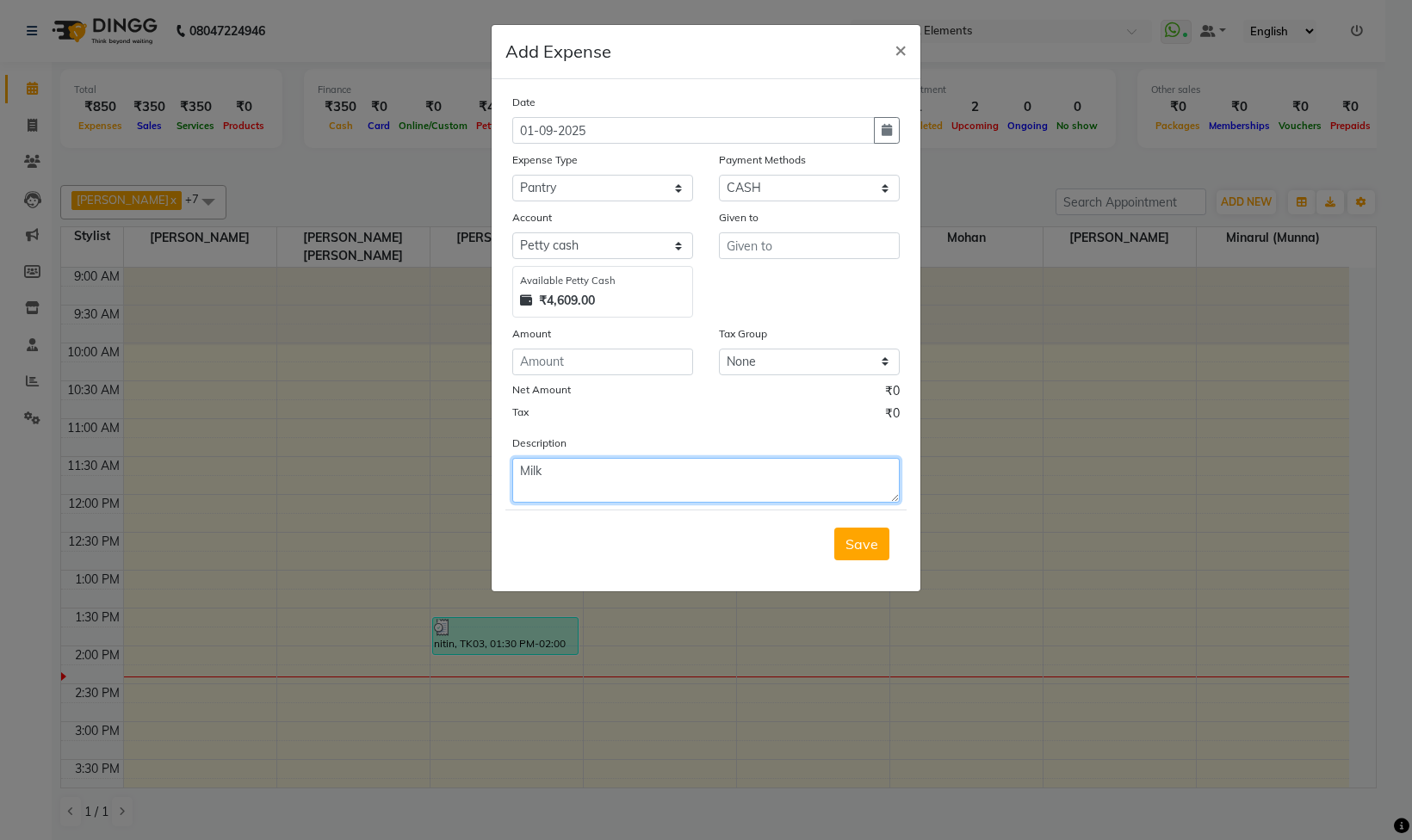
type textarea "Milk"
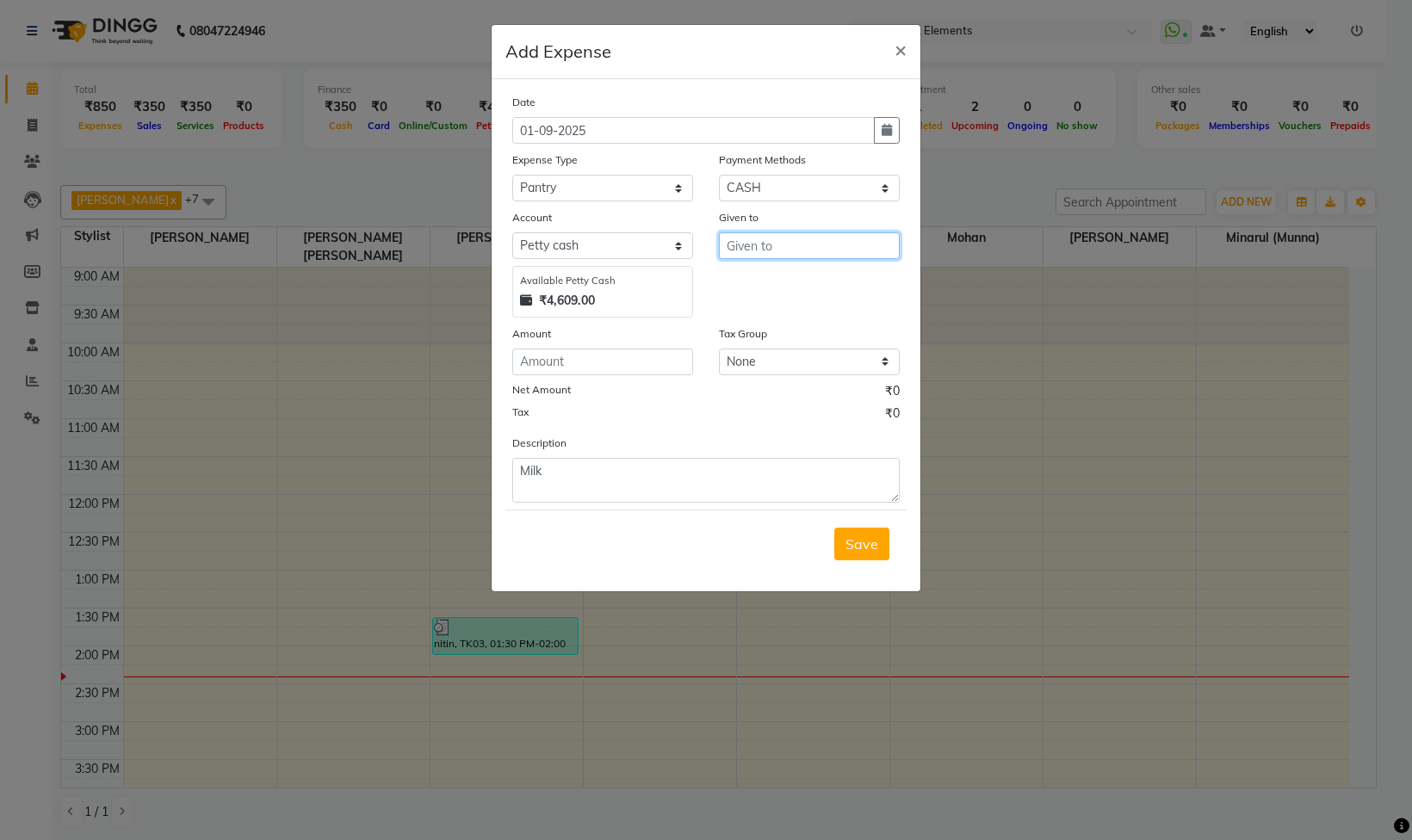
click at [773, 259] on input "text" at bounding box center [809, 246] width 181 height 27
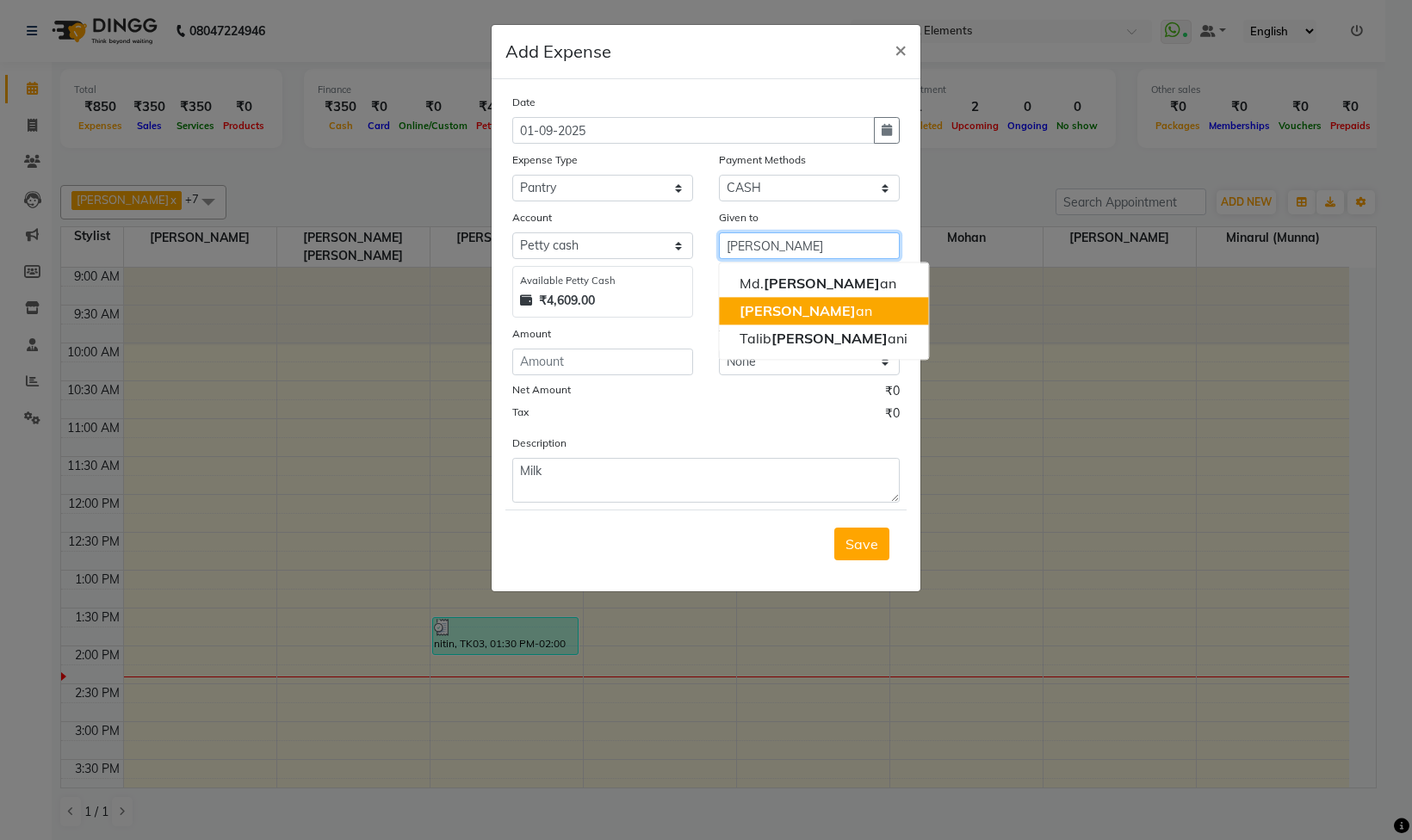
click at [796, 320] on button "[PERSON_NAME] an" at bounding box center [824, 311] width 210 height 28
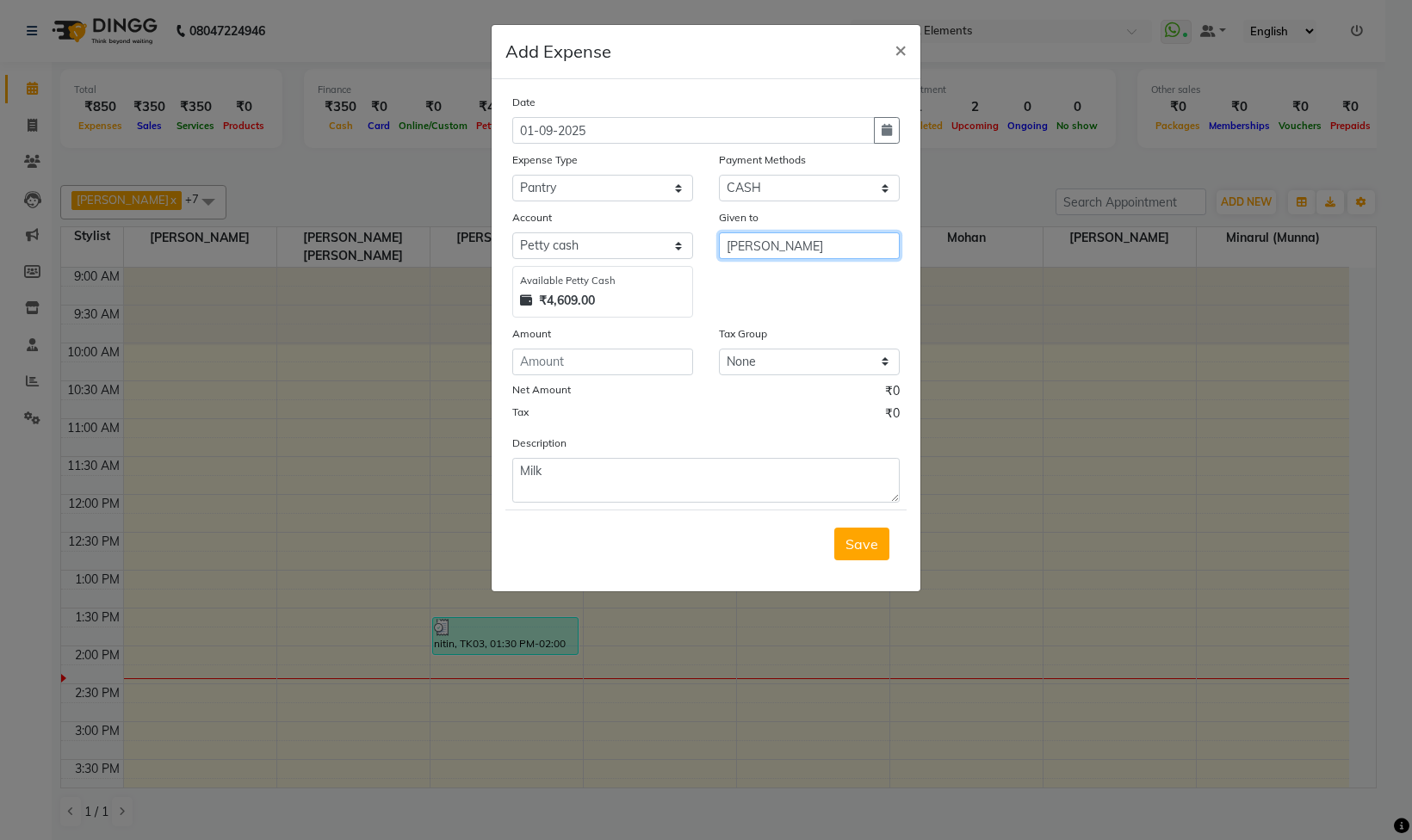
type input "[PERSON_NAME]"
click at [880, 572] on div "Save" at bounding box center [706, 544] width 402 height 68
click at [631, 376] on input "number" at bounding box center [603, 362] width 181 height 27
type input "105"
click at [840, 560] on button "Save" at bounding box center [861, 545] width 55 height 33
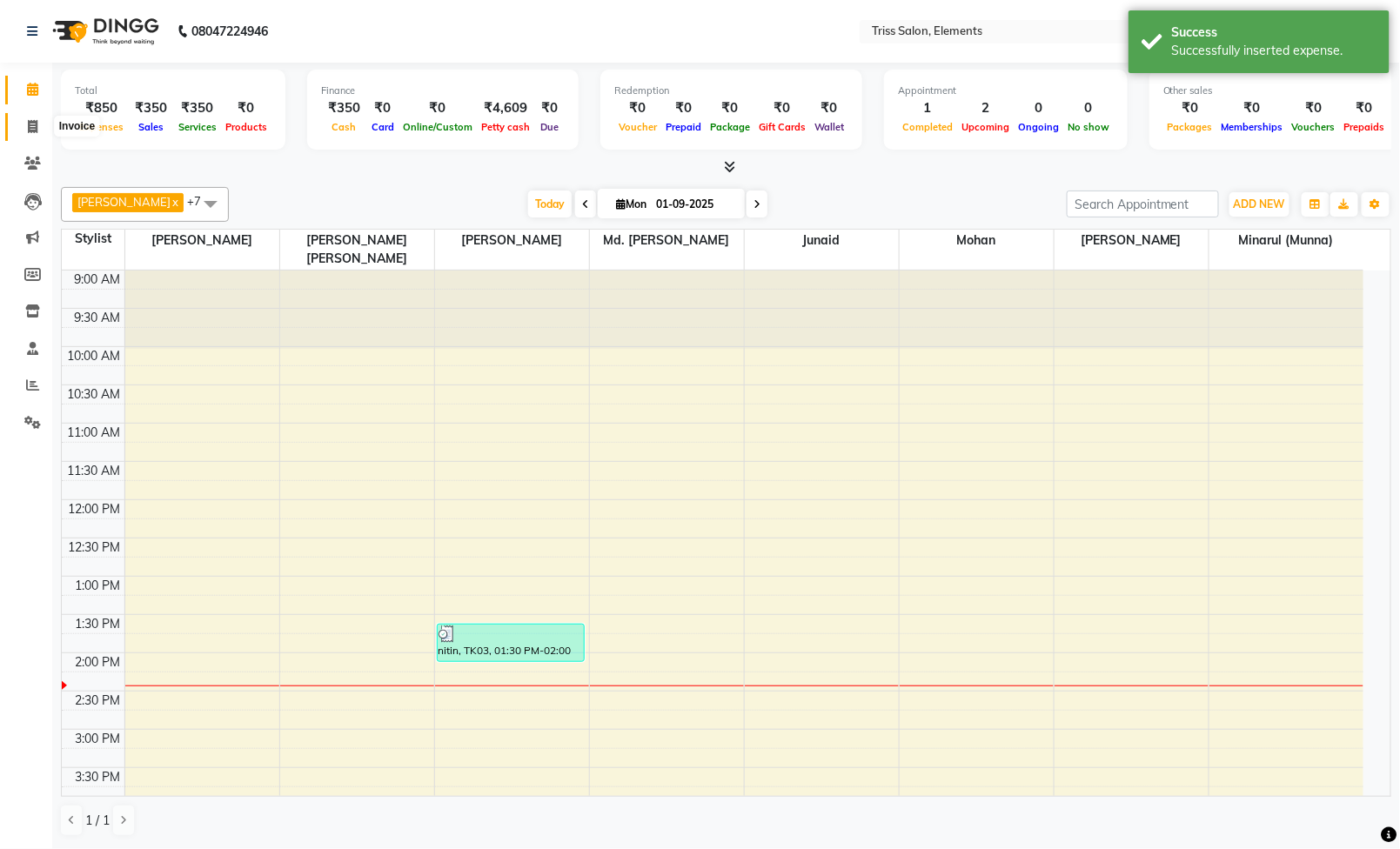
click at [30, 134] on span at bounding box center [32, 127] width 30 height 20
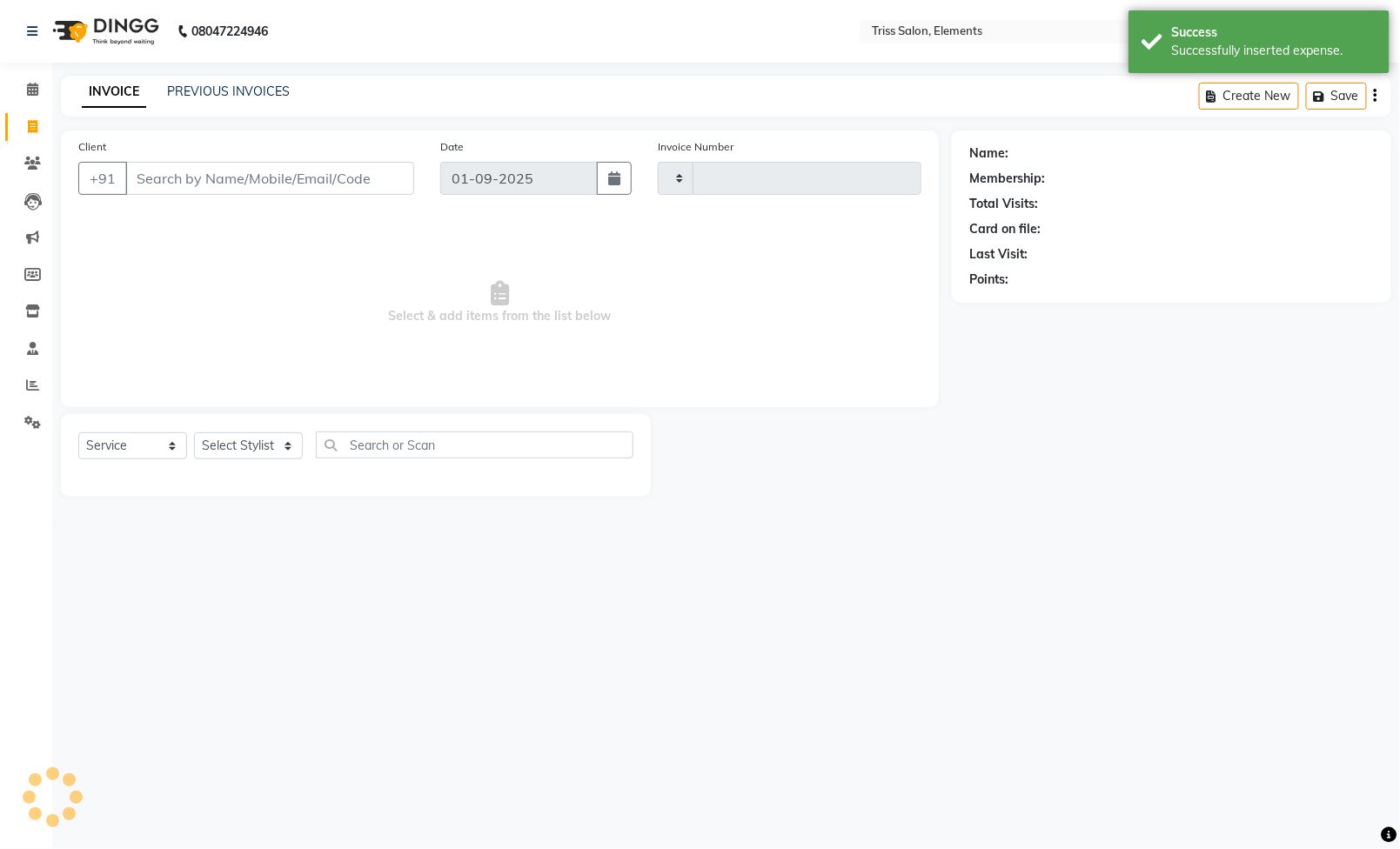
click at [146, 47] on img at bounding box center [103, 31] width 119 height 49
click at [128, 25] on img at bounding box center [103, 31] width 119 height 49
